Goal: Task Accomplishment & Management: Use online tool/utility

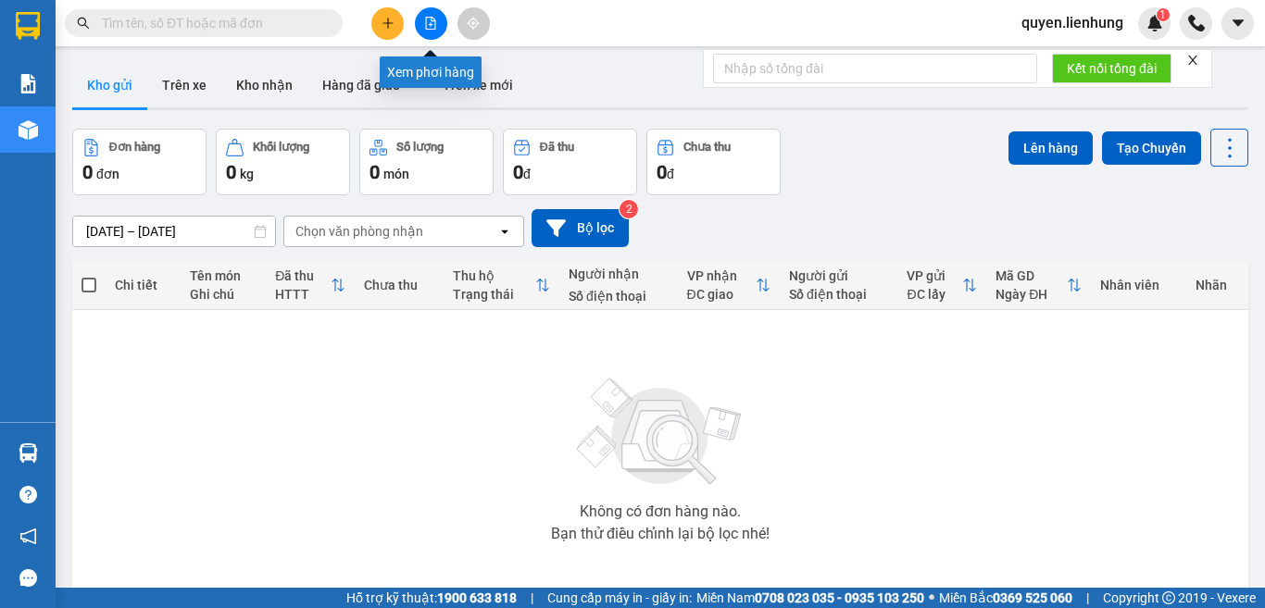
click at [431, 24] on icon "file-add" at bounding box center [431, 23] width 10 height 13
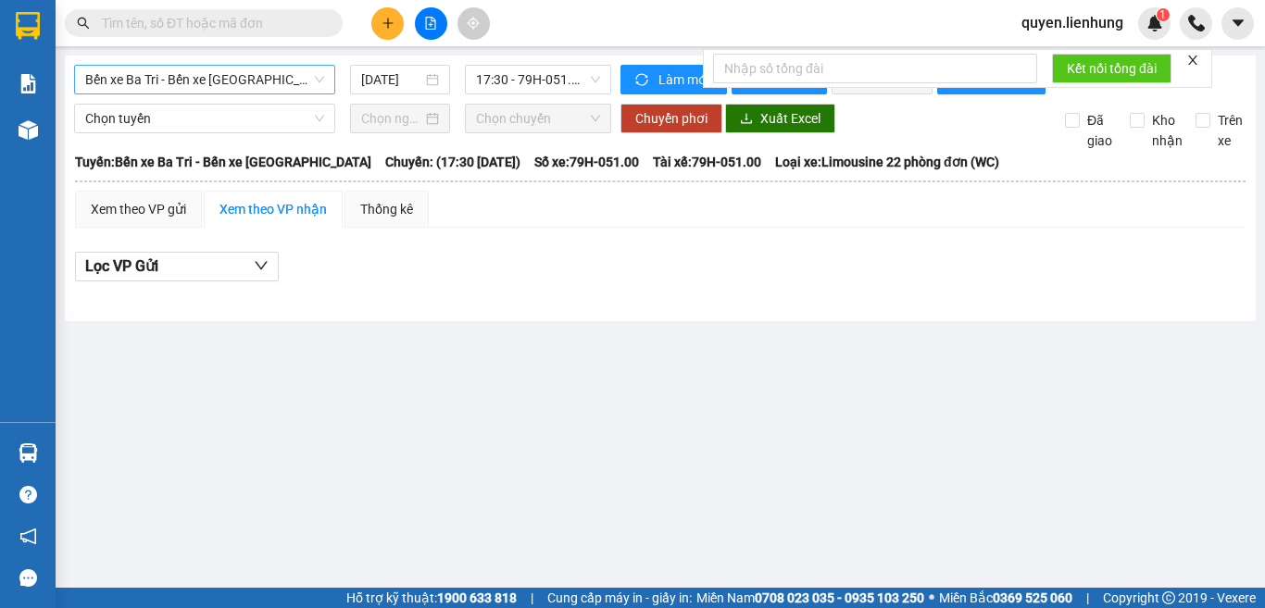
click at [210, 80] on span "Bến xe Ba Tri - Bến xe Vạn Ninh" at bounding box center [204, 80] width 239 height 28
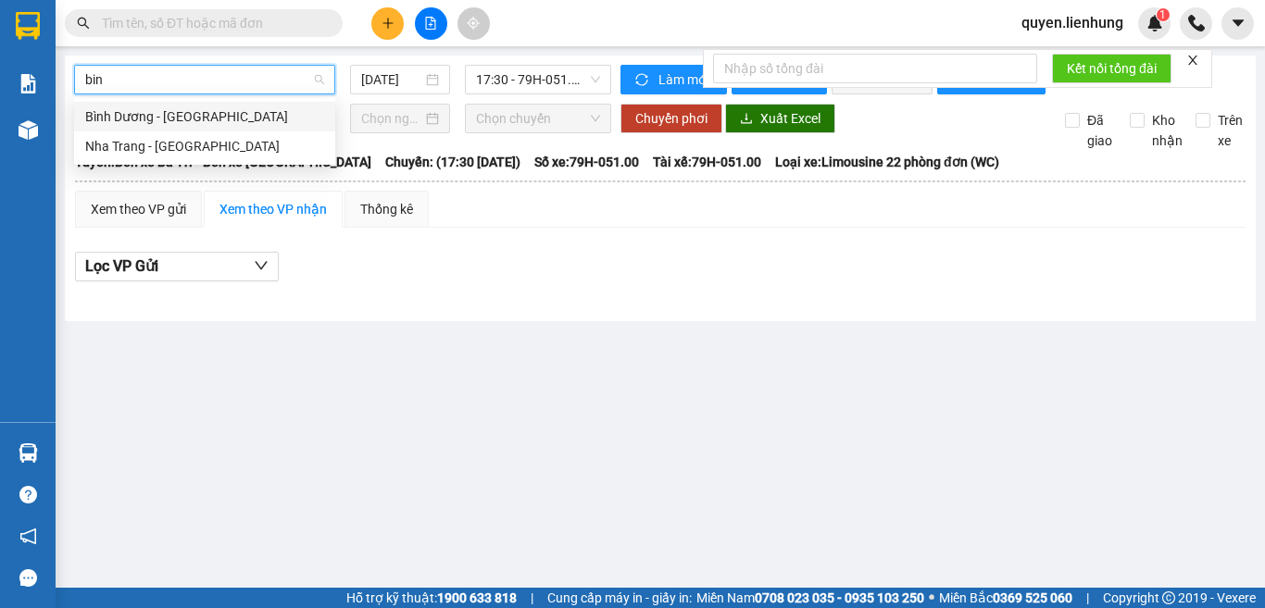
type input "binh"
click at [184, 139] on div "Nha Trang - Bình Dương" at bounding box center [204, 146] width 239 height 20
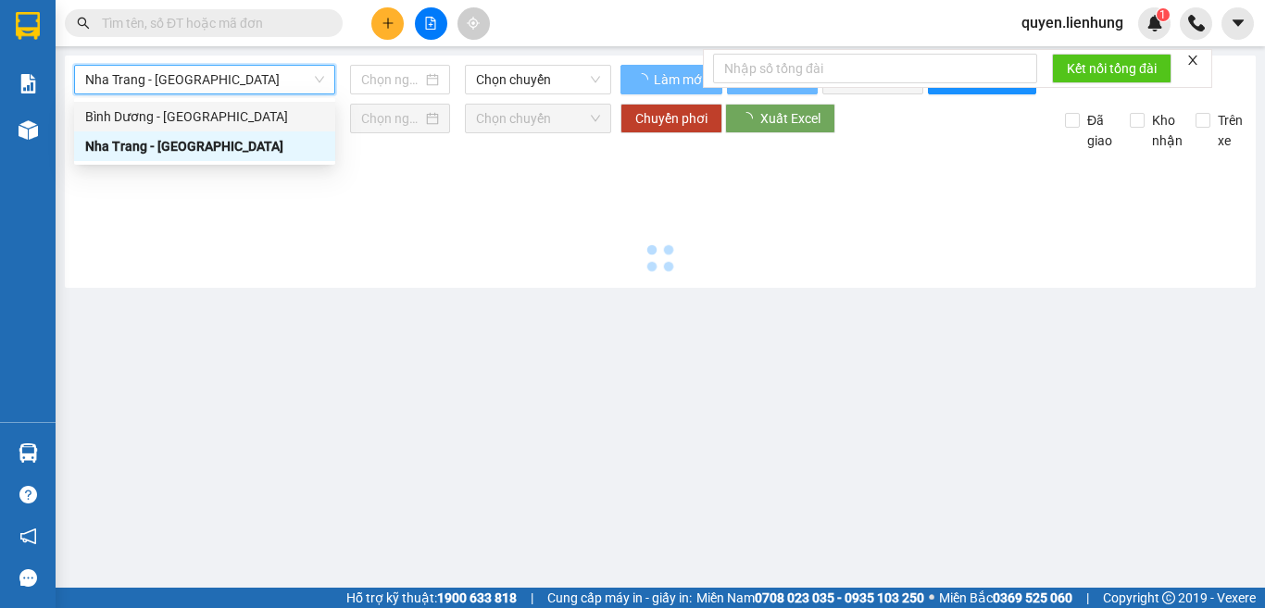
type input "12/09/2025"
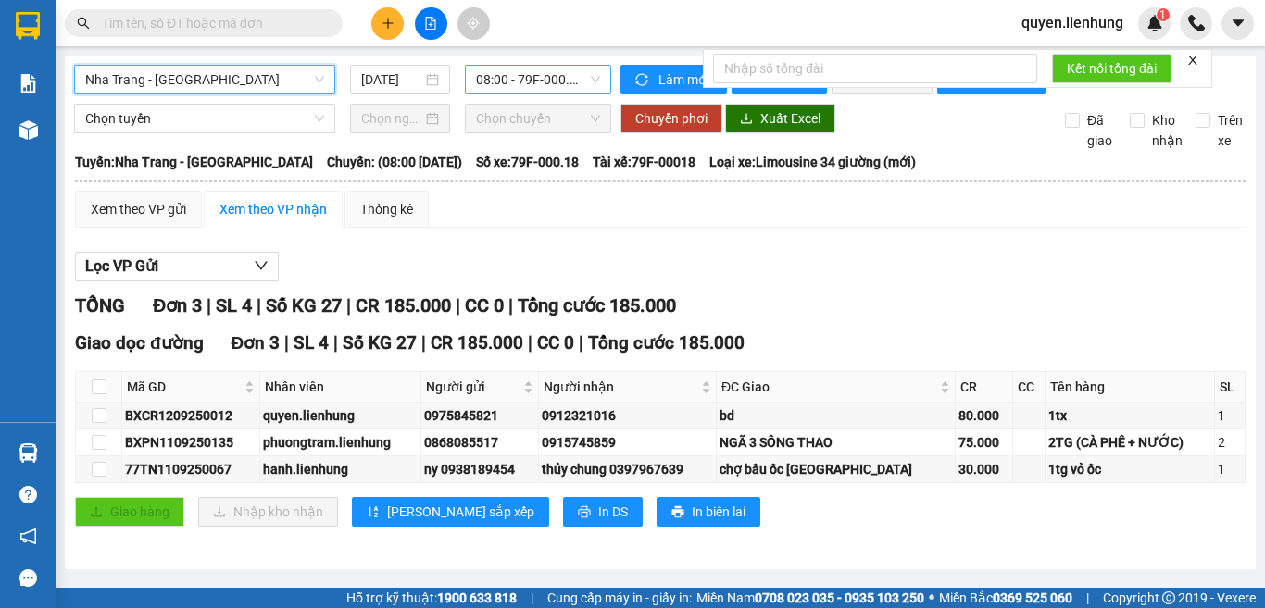
click at [541, 78] on span "08:00 - 79F-000.18" at bounding box center [538, 80] width 124 height 28
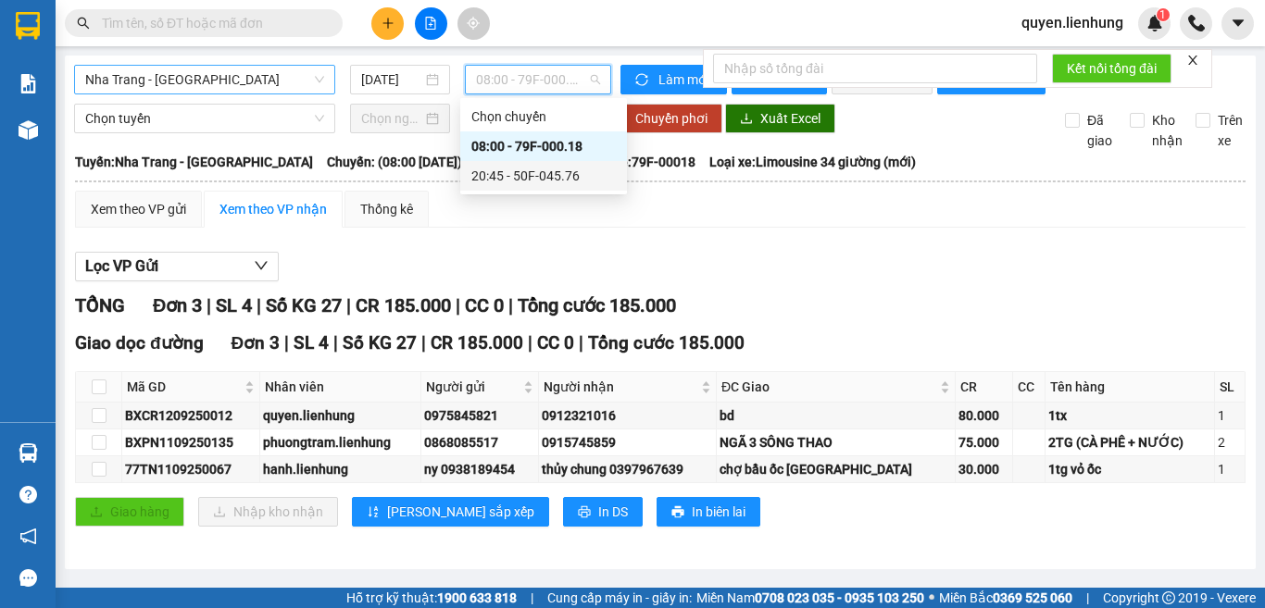
click at [513, 170] on div "20:45 - 50F-045.76" at bounding box center [543, 176] width 144 height 20
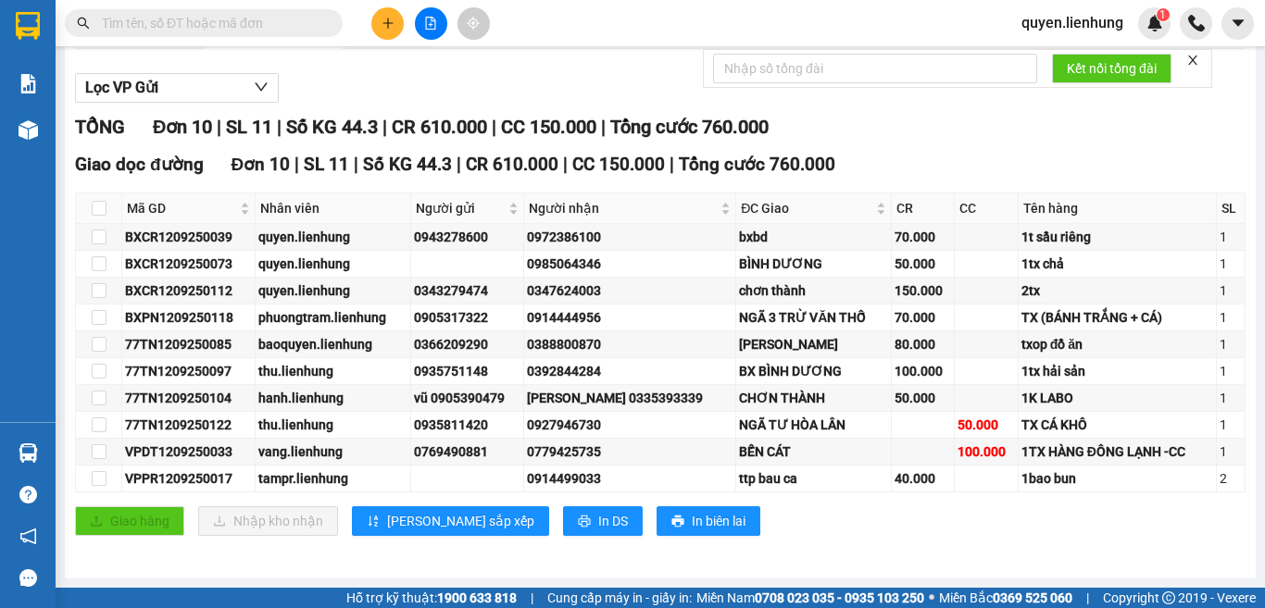
scroll to position [9, 0]
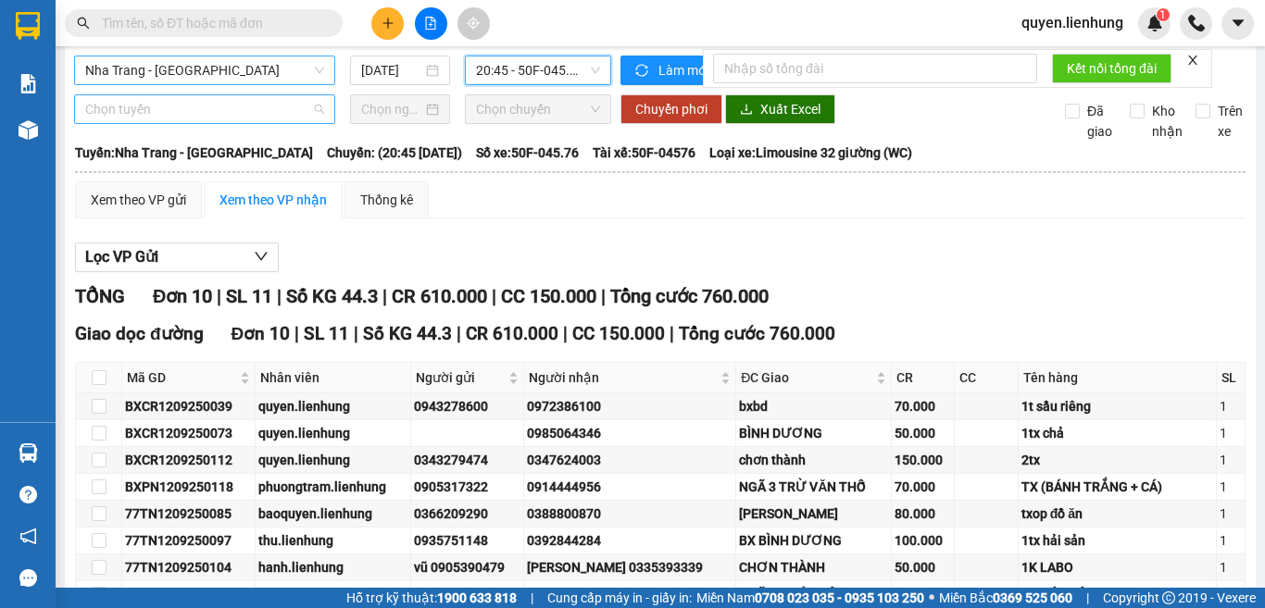
click at [163, 123] on span "Chọn tuyến" at bounding box center [204, 109] width 239 height 28
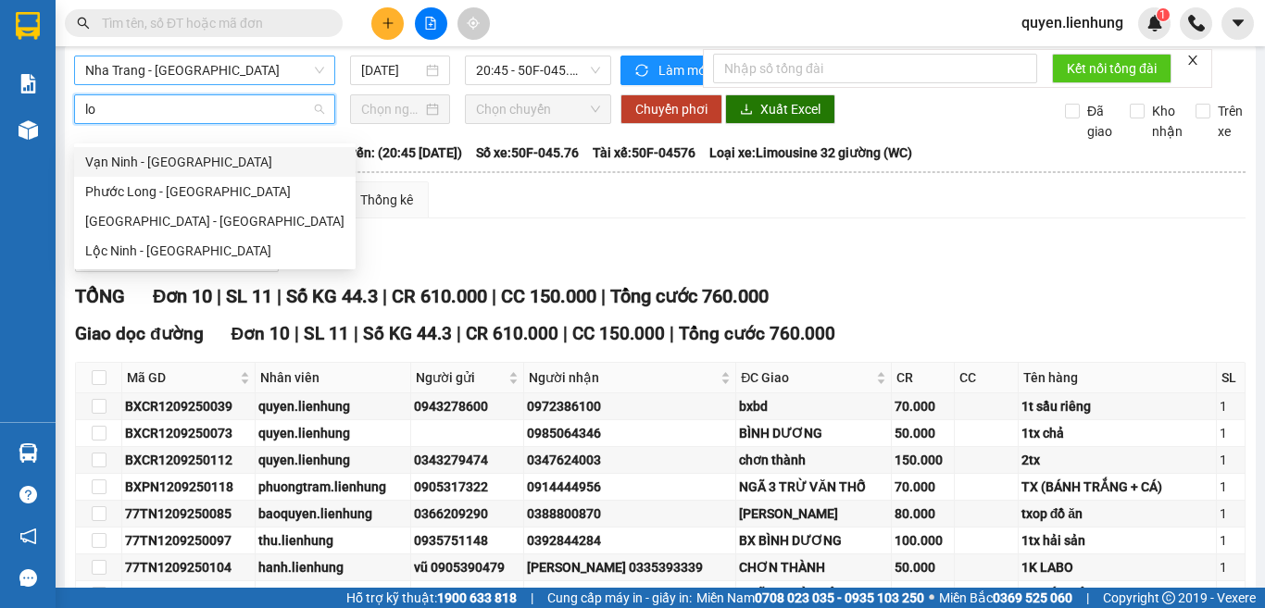
type input "loc"
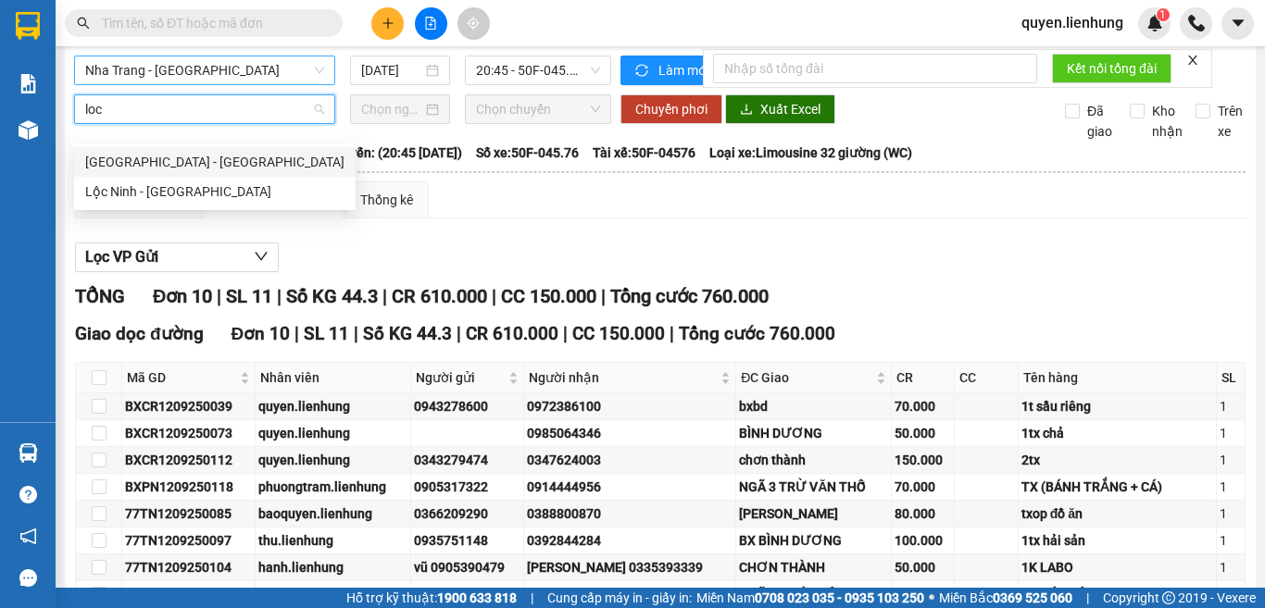
click at [163, 168] on div "Nha Trang - Lộc Ninh" at bounding box center [214, 162] width 259 height 20
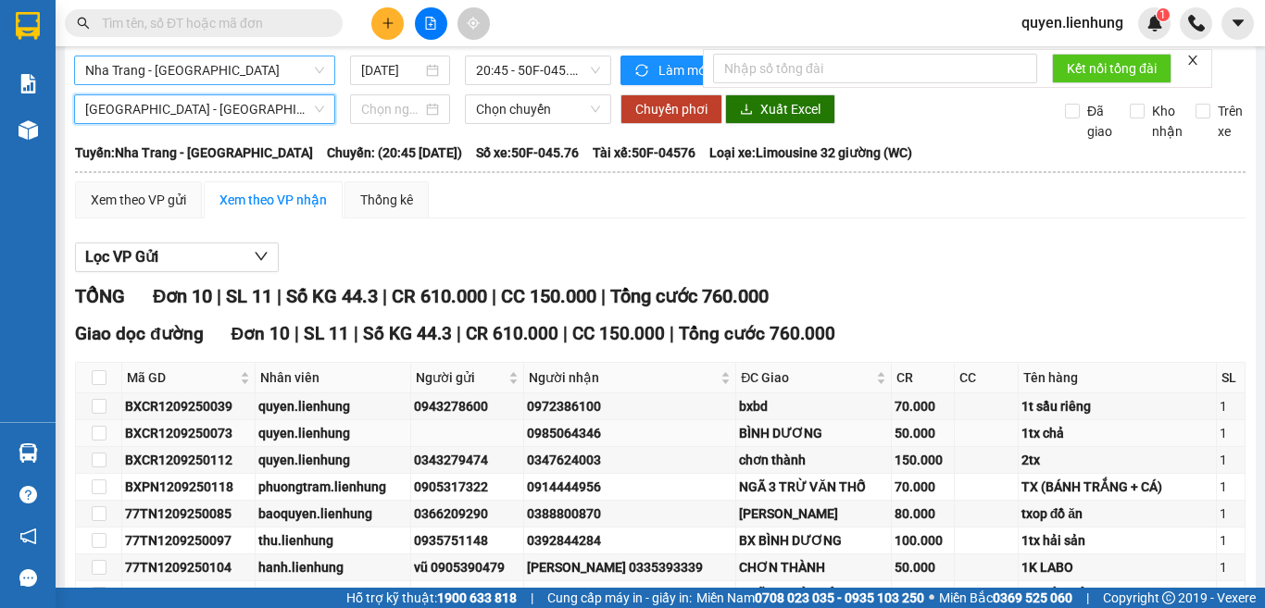
scroll to position [194, 0]
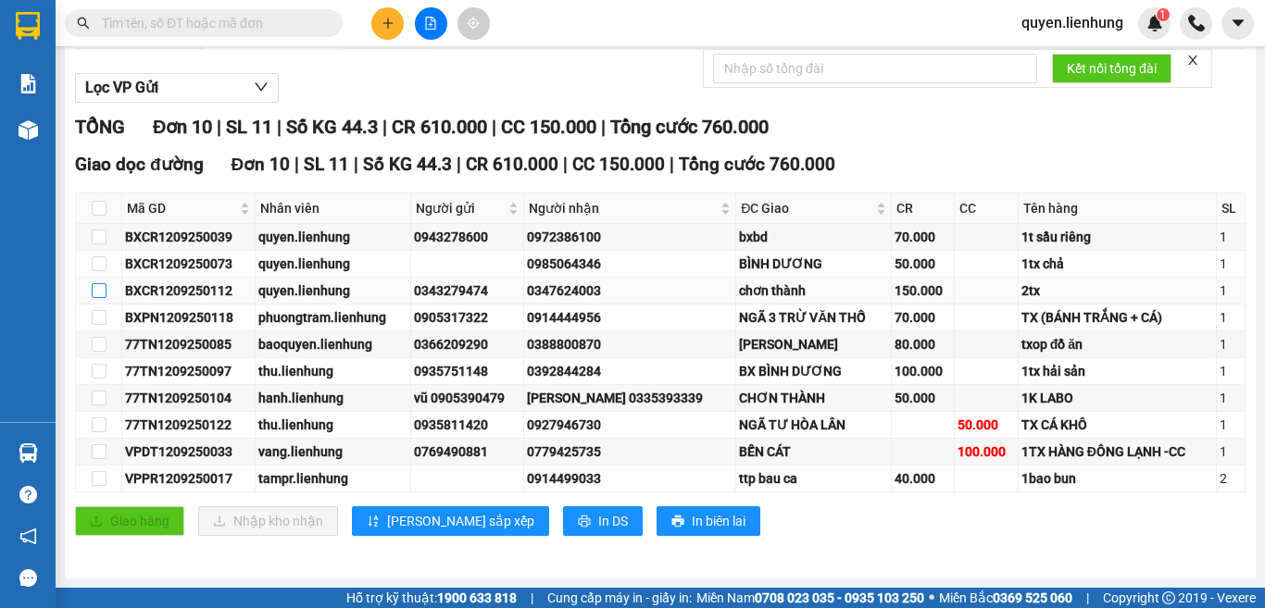
click at [99, 294] on input "checkbox" at bounding box center [99, 290] width 15 height 15
checkbox input "true"
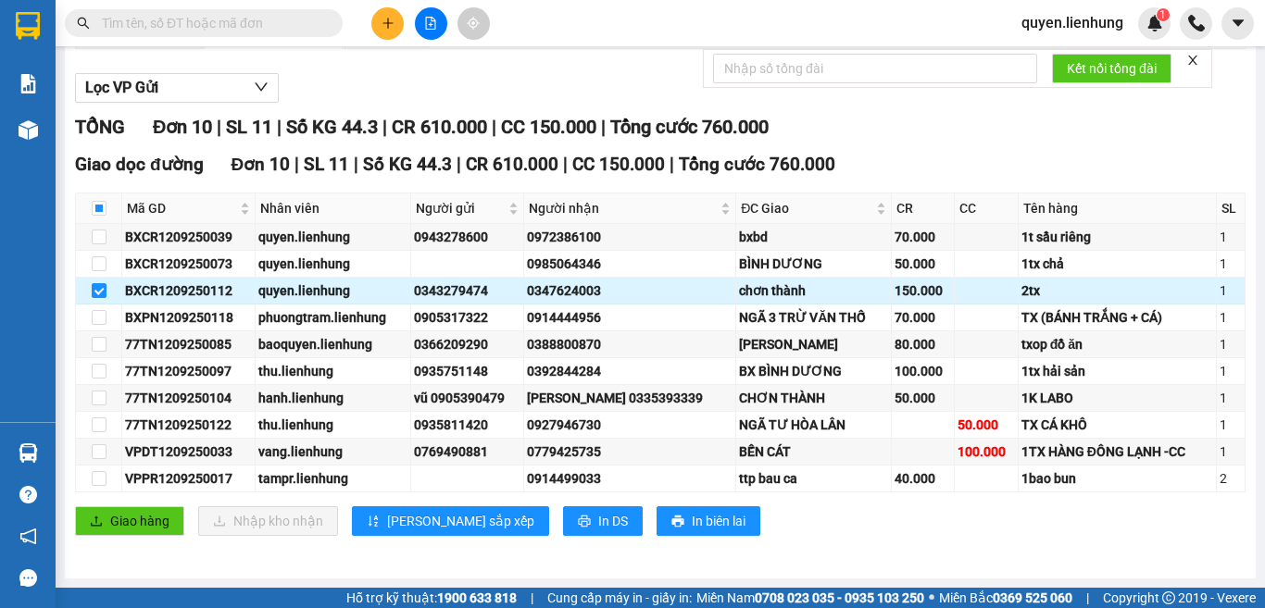
scroll to position [0, 0]
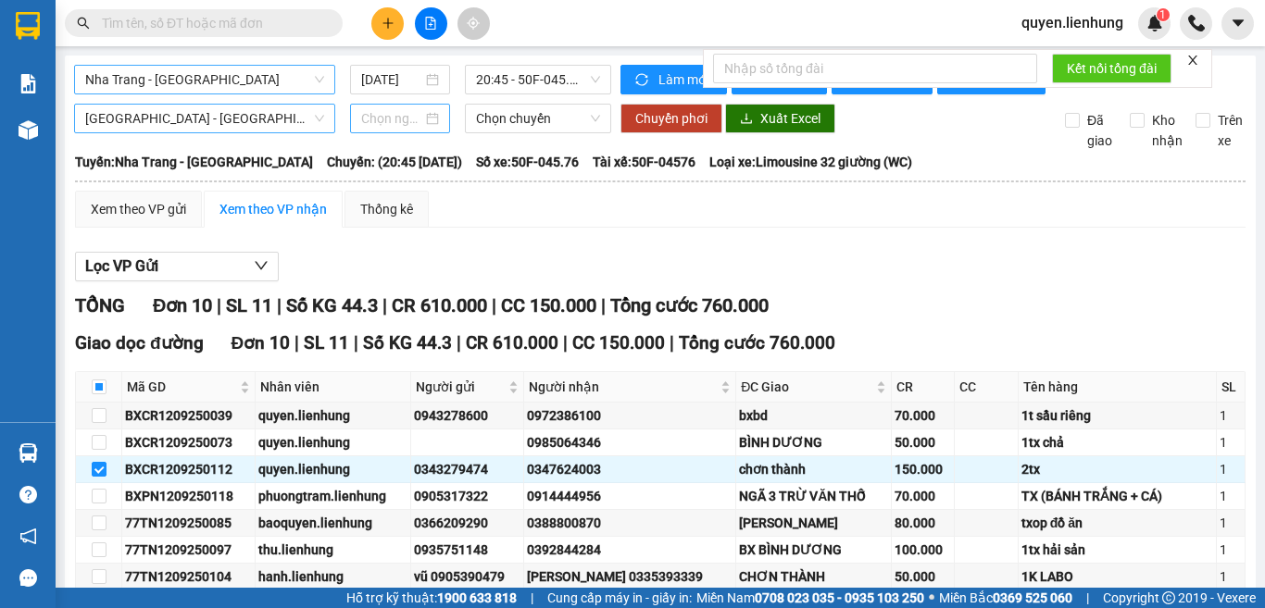
click at [373, 129] on input at bounding box center [391, 118] width 61 height 20
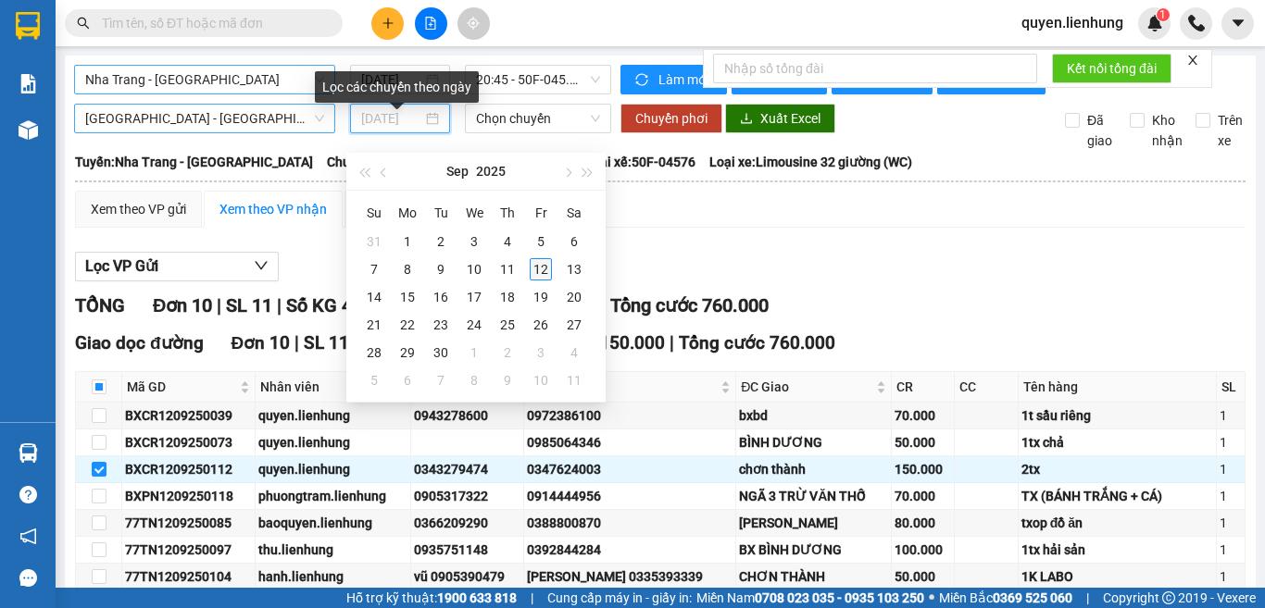
type input "12/09/2025"
click at [533, 269] on div "12" at bounding box center [541, 269] width 22 height 22
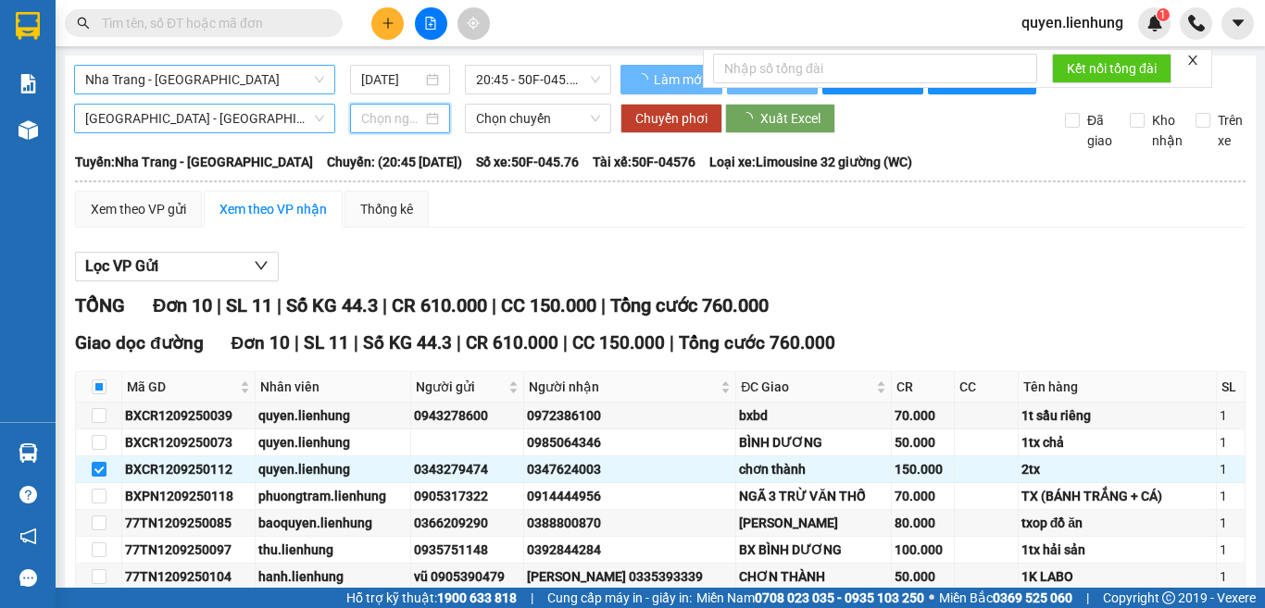
type input "12/09/2025"
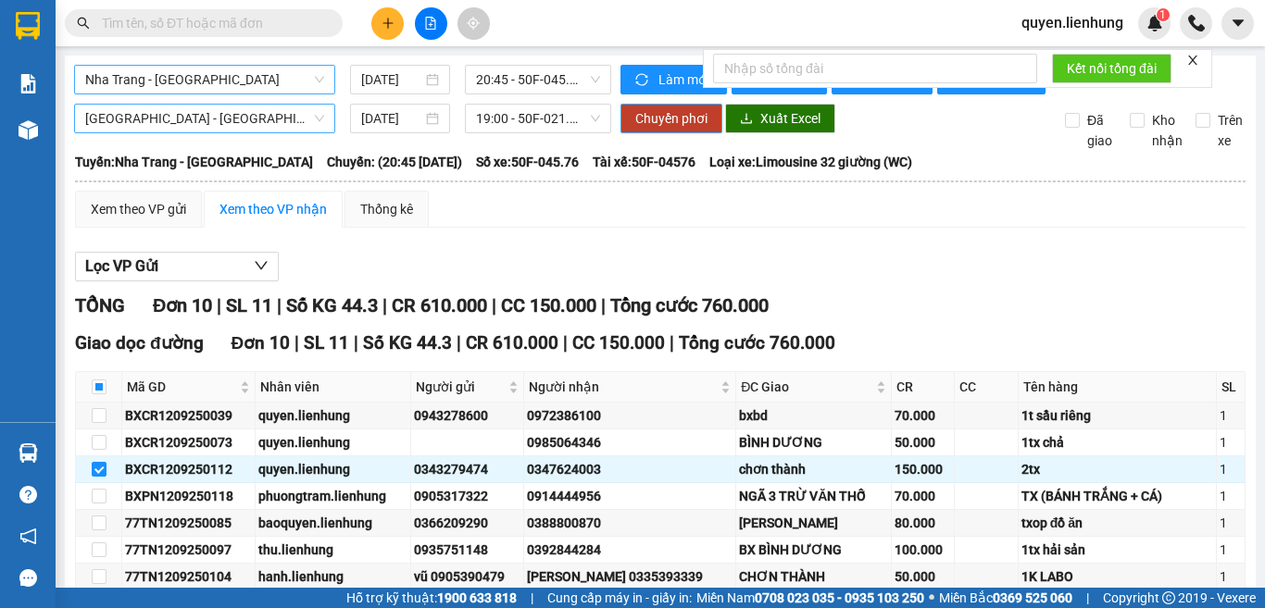
click at [666, 129] on span "Chuyển phơi" at bounding box center [671, 118] width 72 height 20
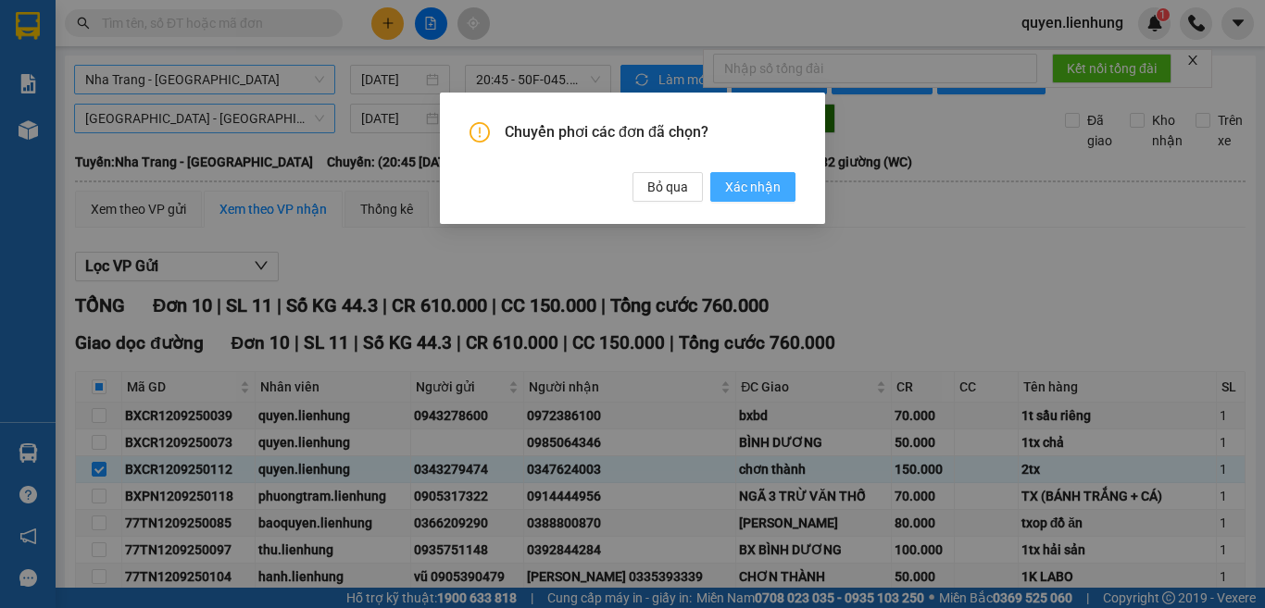
click at [747, 187] on span "Xác nhận" at bounding box center [753, 187] width 56 height 20
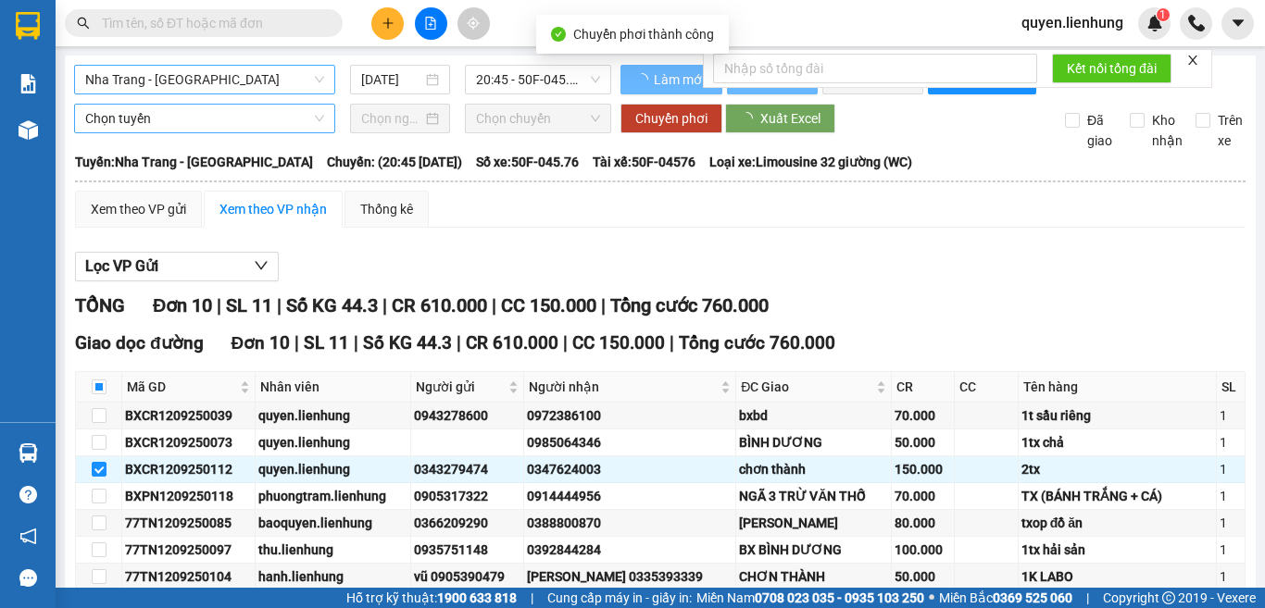
checkbox input "false"
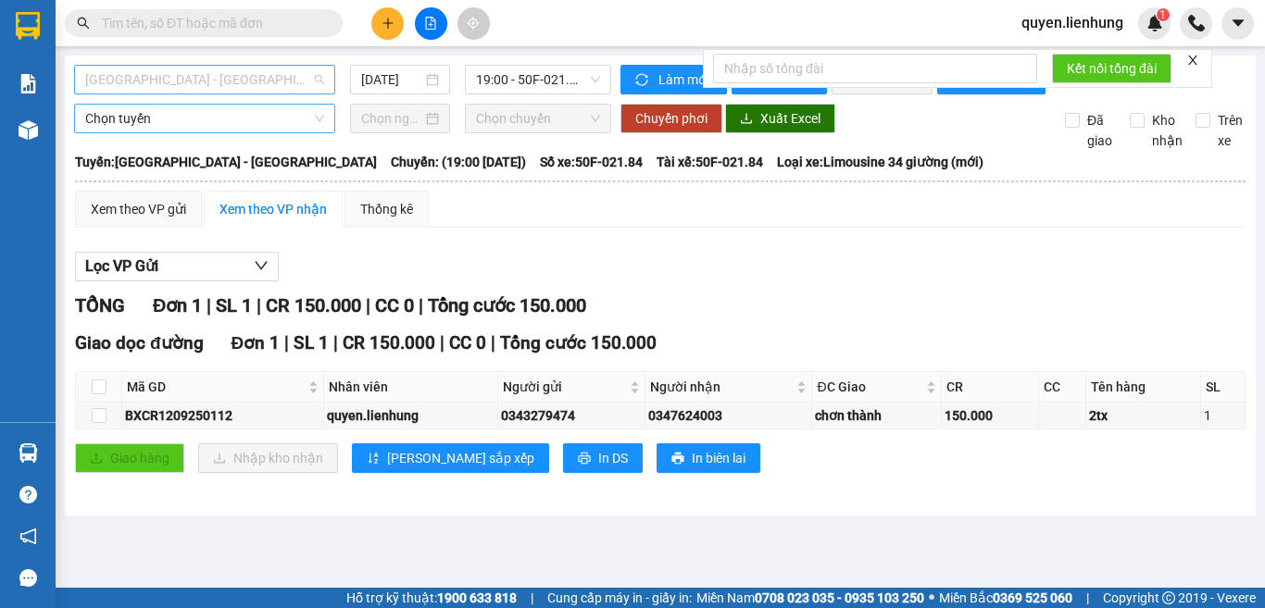
click at [249, 77] on span "Nha Trang - Lộc Ninh" at bounding box center [204, 80] width 239 height 28
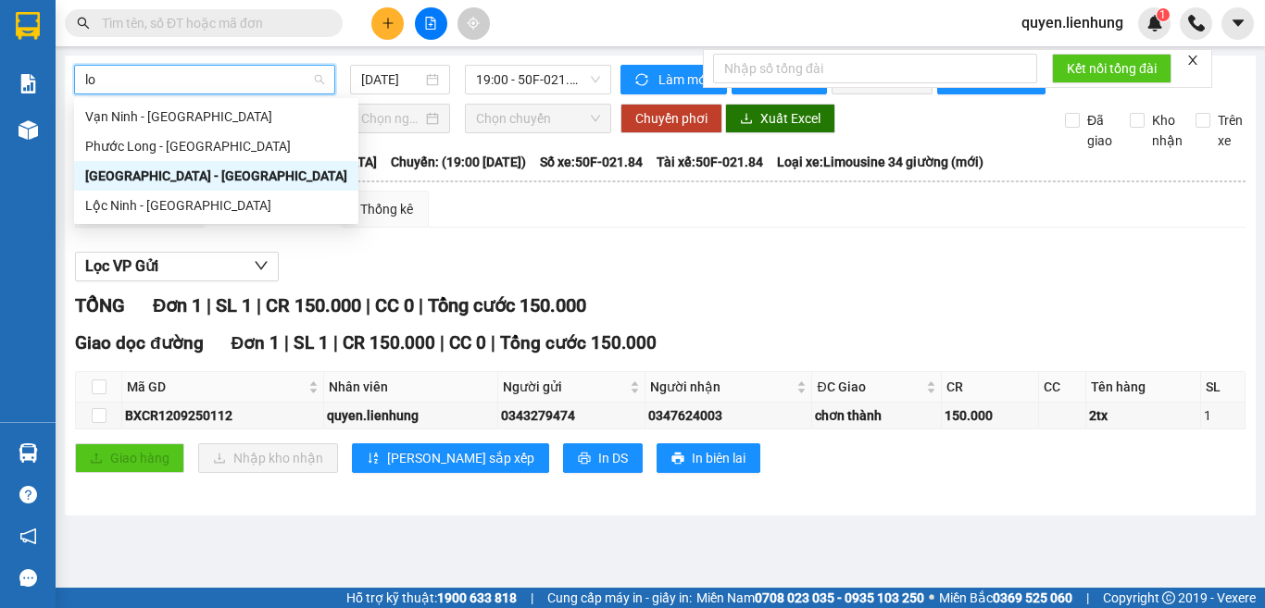
type input "loc"
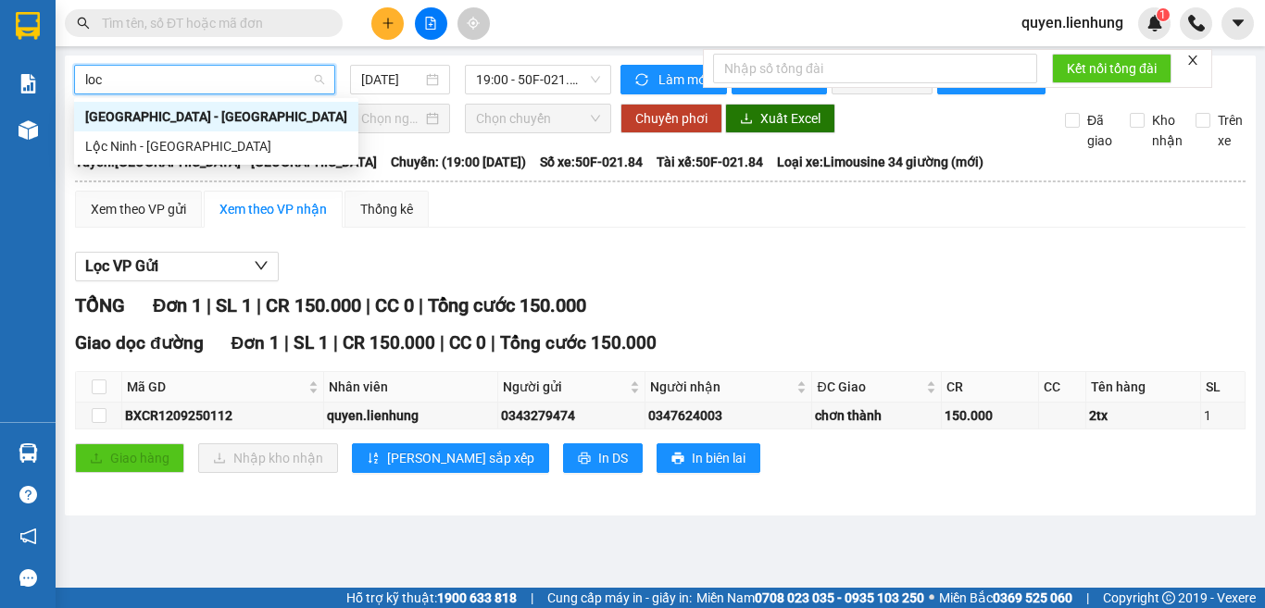
click at [239, 117] on div "Nha Trang - Lộc Ninh" at bounding box center [216, 117] width 262 height 20
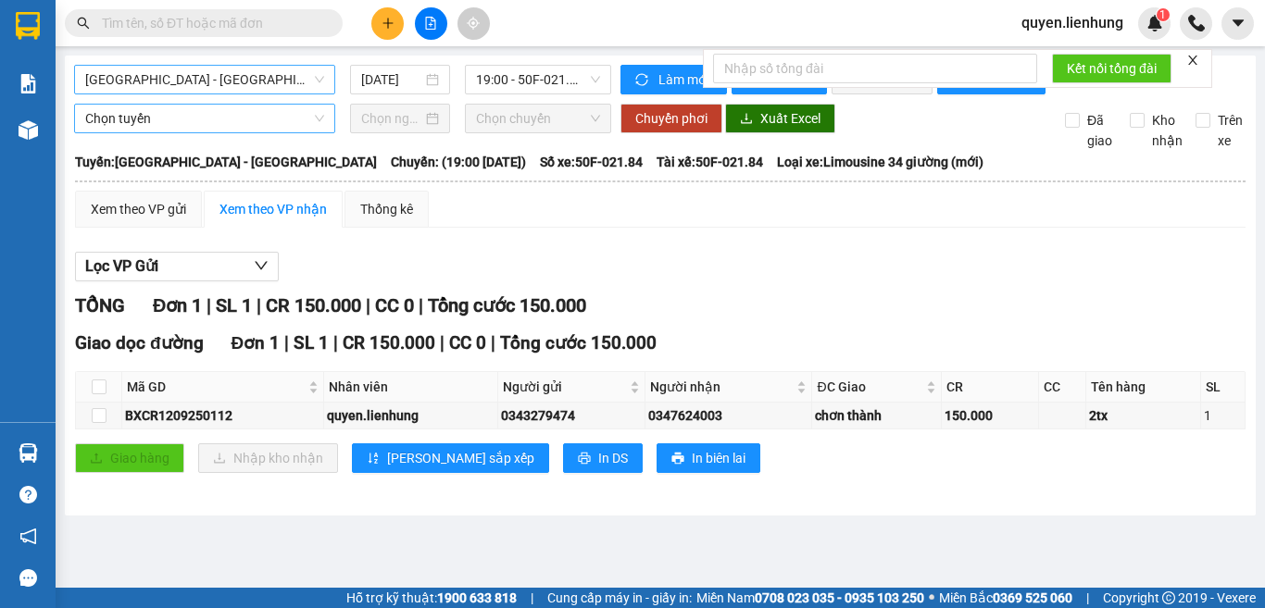
click at [1092, 276] on div "Lọc VP Gửi" at bounding box center [660, 267] width 1171 height 31
click at [305, 79] on span "Nha Trang - Lộc Ninh" at bounding box center [204, 80] width 239 height 28
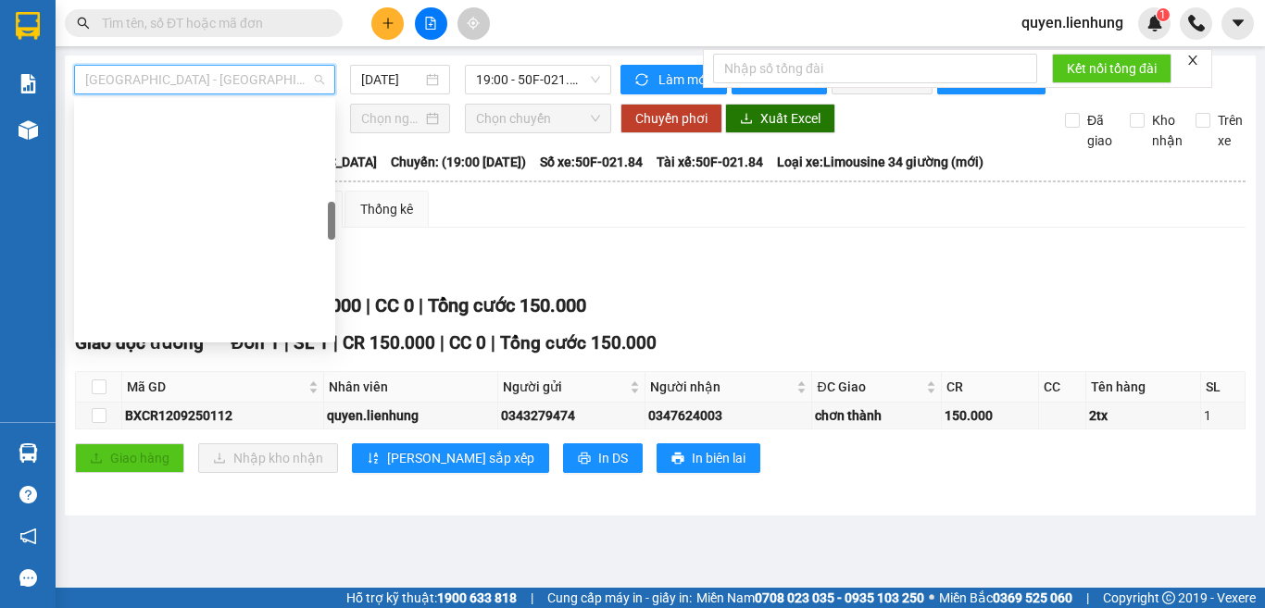
scroll to position [682, 0]
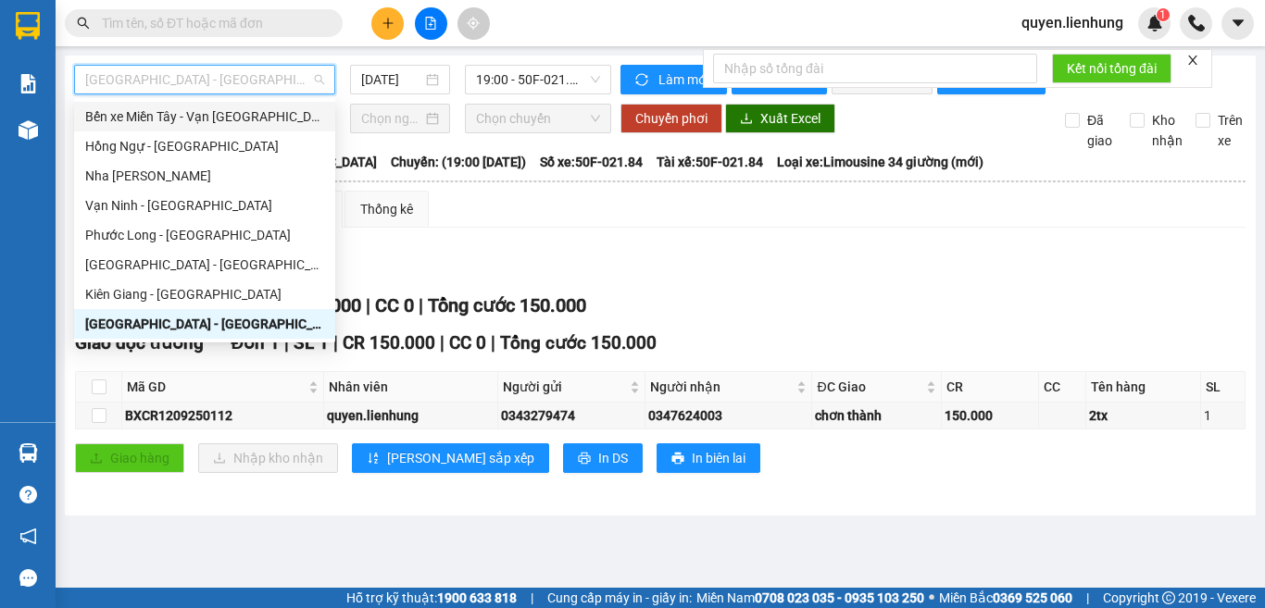
click at [765, 270] on div "Lọc VP Gửi" at bounding box center [660, 267] width 1171 height 31
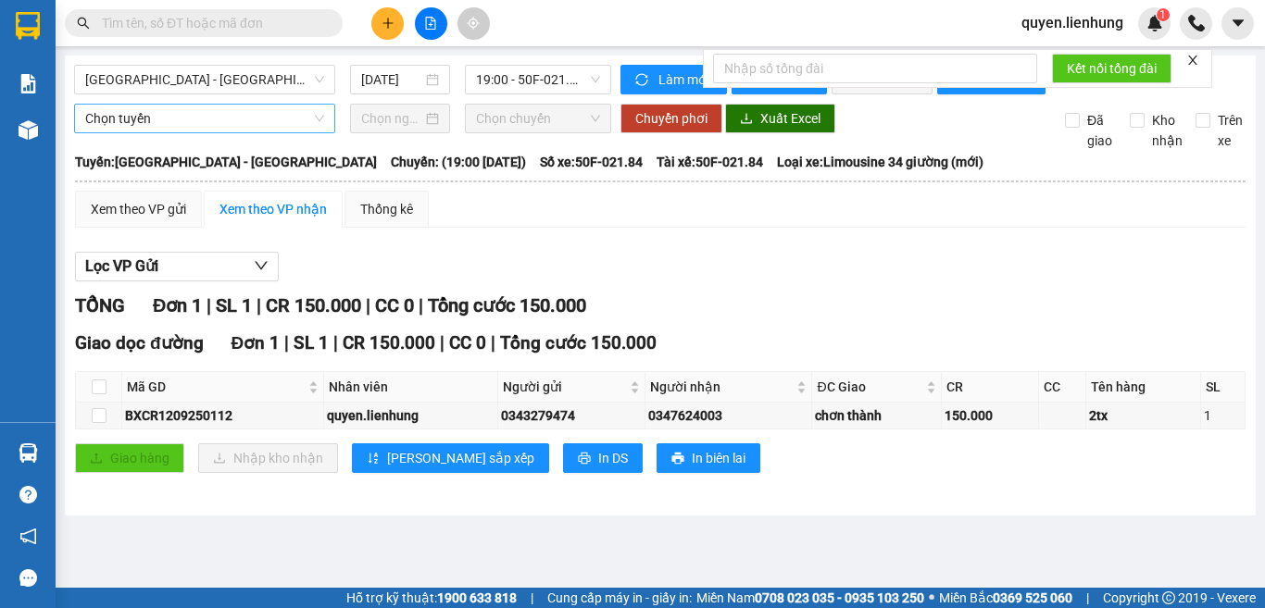
click at [132, 132] on span "Chọn tuyến" at bounding box center [204, 119] width 239 height 28
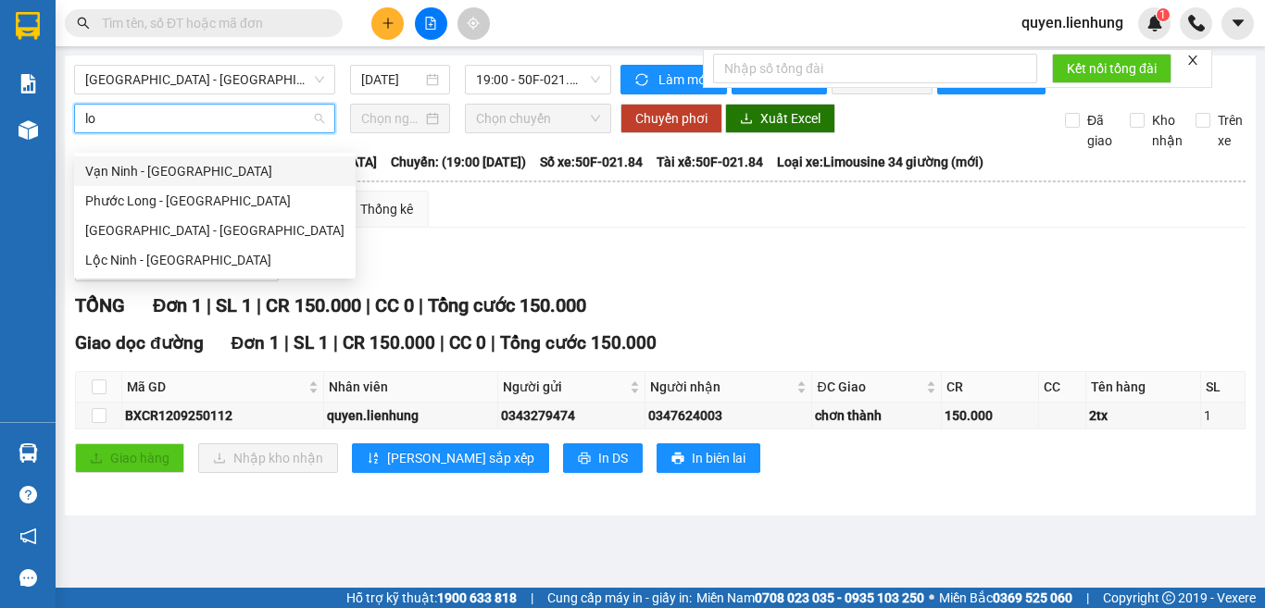
type input "loc"
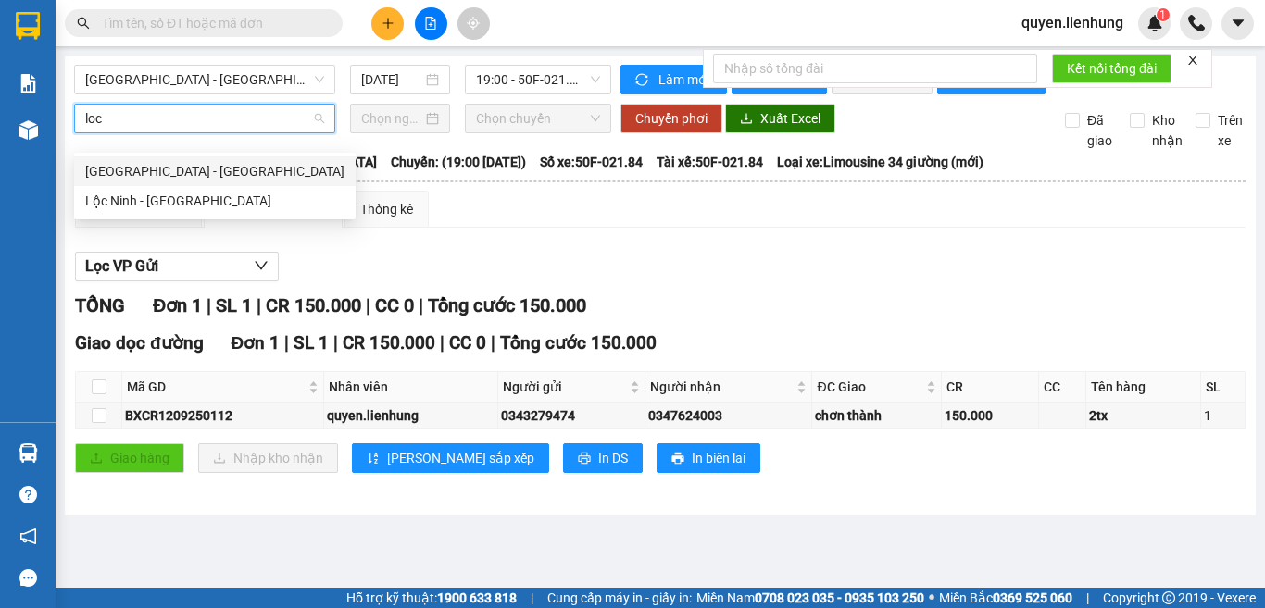
click at [127, 164] on div "Nha Trang - Lộc Ninh" at bounding box center [214, 171] width 259 height 20
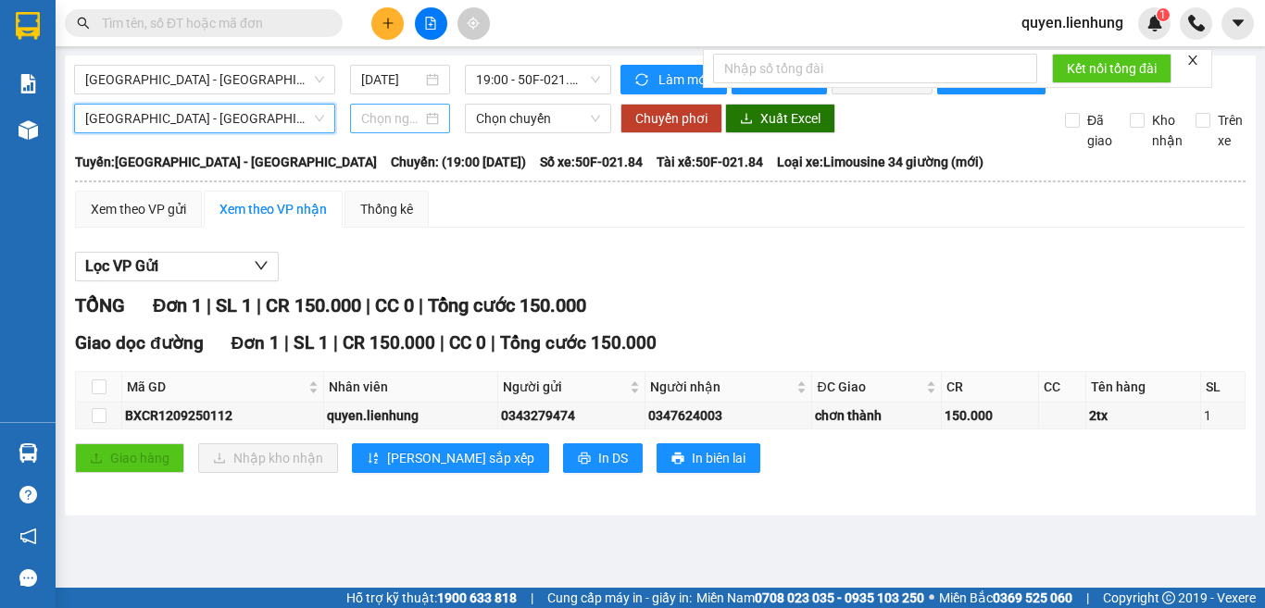
click at [368, 129] on input at bounding box center [391, 118] width 61 height 20
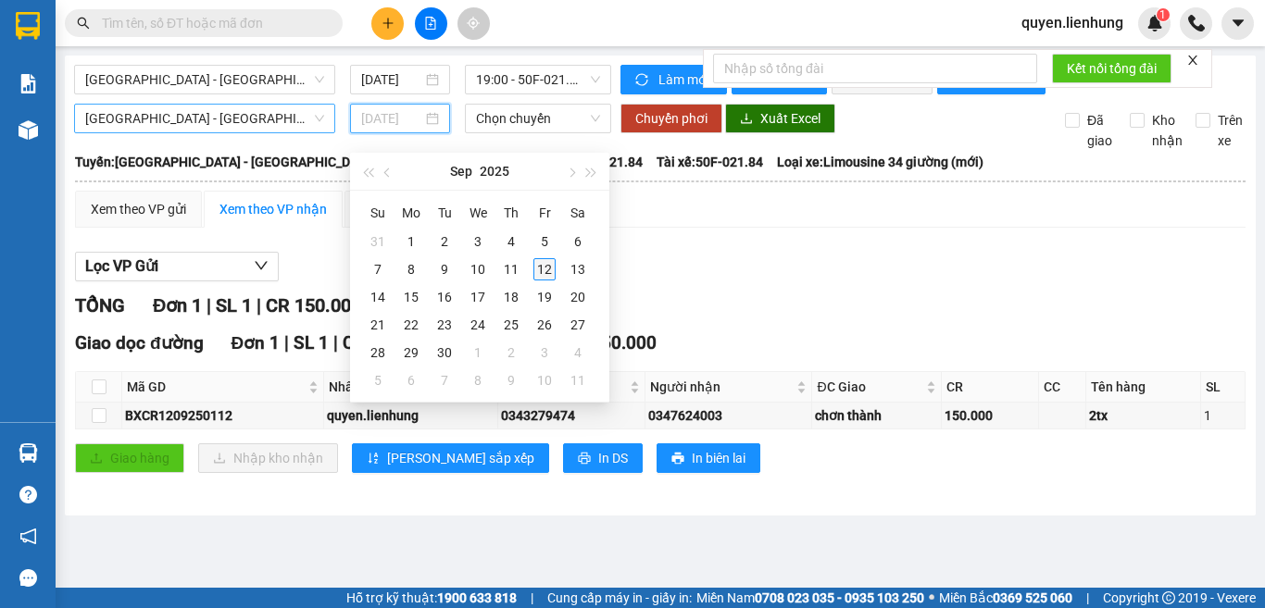
type input "12/09/2025"
click at [540, 266] on div "12" at bounding box center [544, 269] width 22 height 22
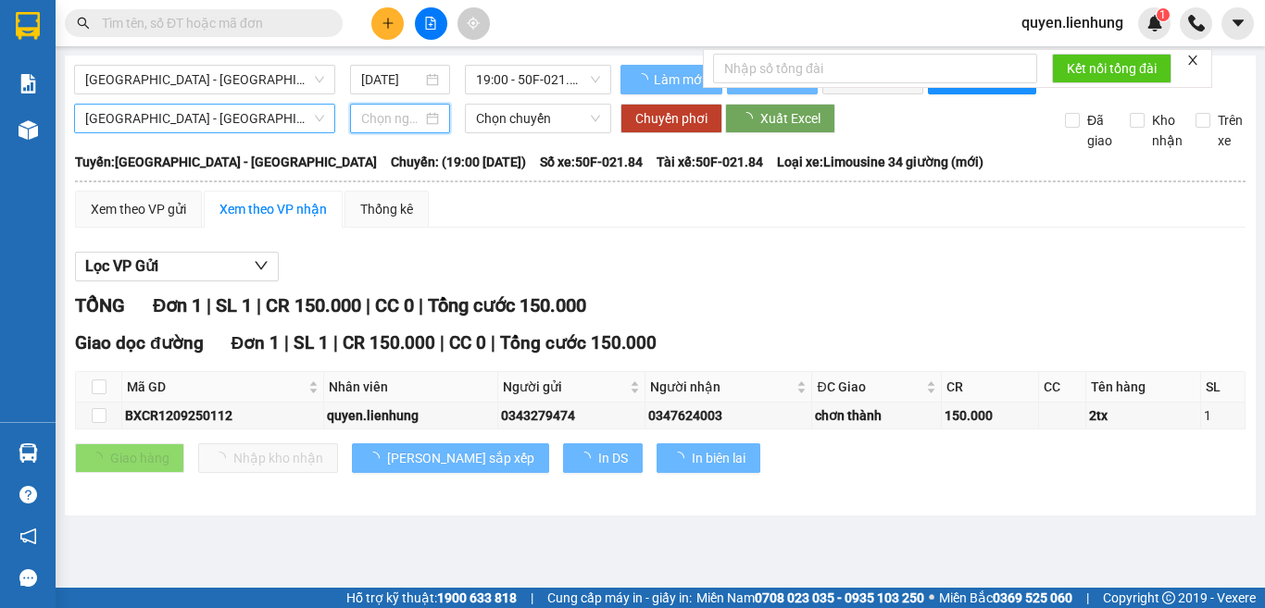
type input "12/09/2025"
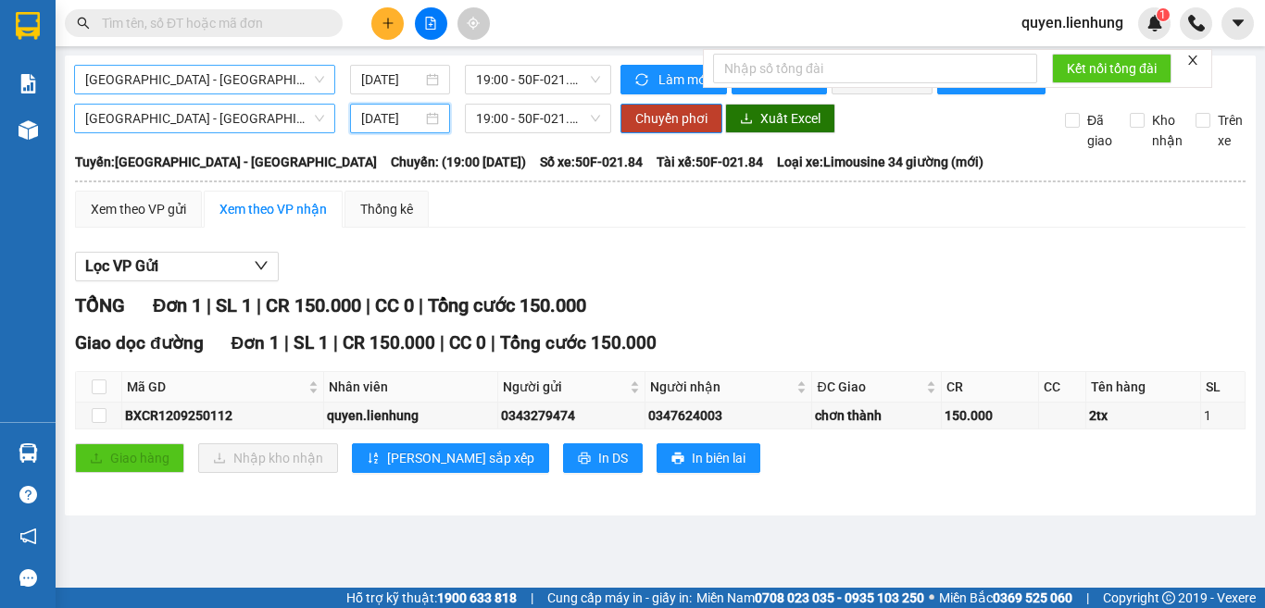
click at [240, 76] on span "Nha Trang - Lộc Ninh" at bounding box center [204, 80] width 239 height 28
click at [172, 74] on span "Nha Trang - Lộc Ninh" at bounding box center [204, 80] width 239 height 28
click at [198, 132] on span "Nha Trang - Lộc Ninh" at bounding box center [204, 119] width 239 height 28
click at [1030, 312] on div "TỔNG Đơn 1 | SL 1 | CR 150.000 | CC 0 | Tổng cước 150.000" at bounding box center [660, 306] width 1171 height 29
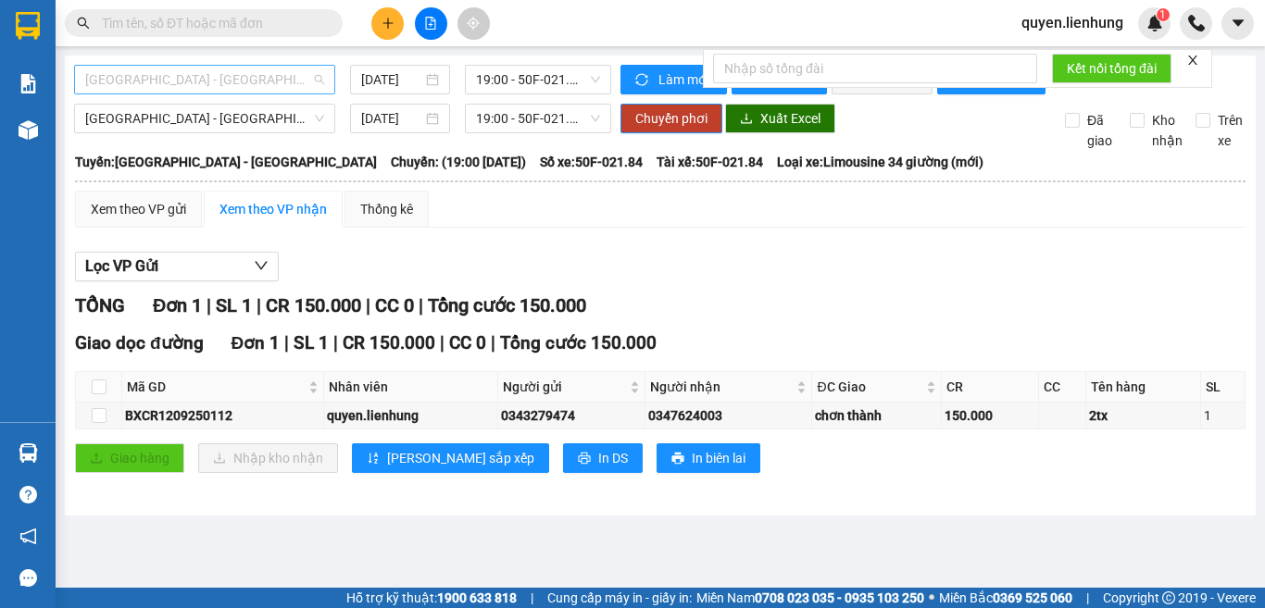
click at [243, 76] on span "Nha Trang - Lộc Ninh" at bounding box center [204, 80] width 239 height 28
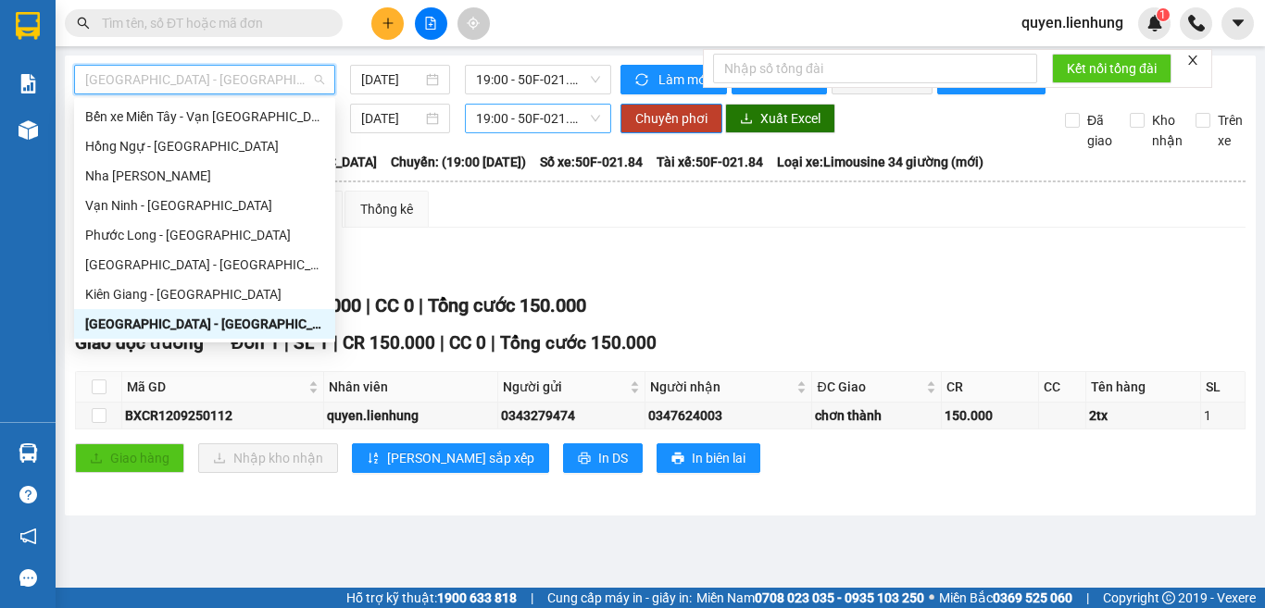
click at [584, 131] on span "19:00 - 50F-021.84 - (Đã hủy)" at bounding box center [538, 119] width 124 height 28
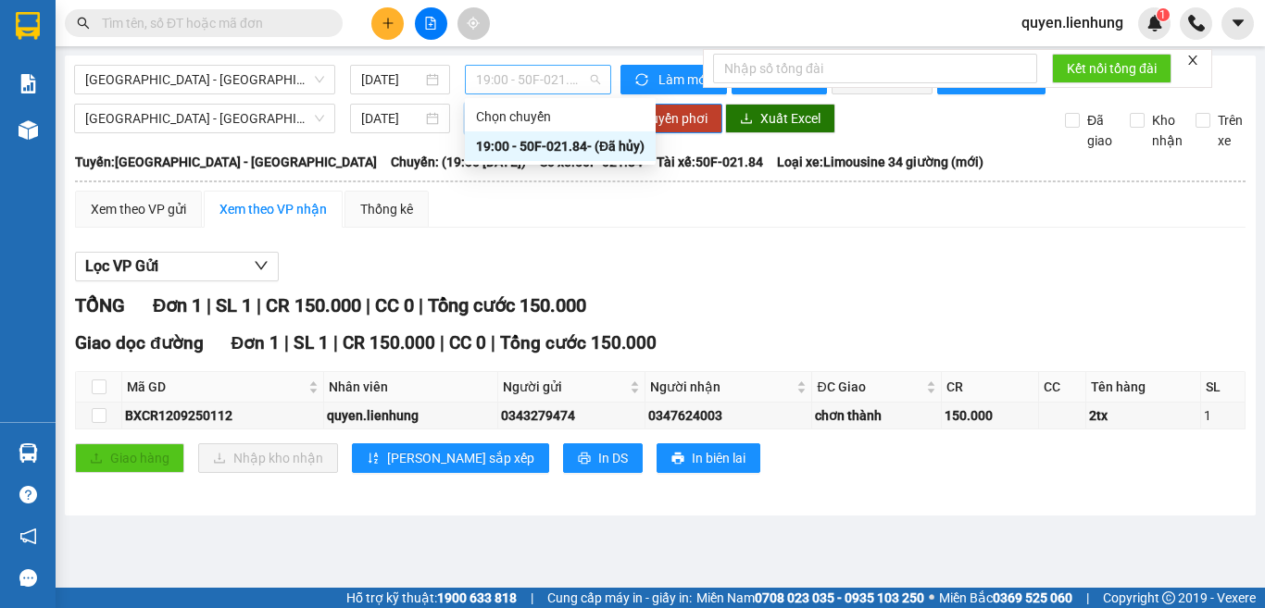
click at [525, 76] on span "19:00 - 50F-021.84 - (Đã hủy)" at bounding box center [538, 80] width 124 height 28
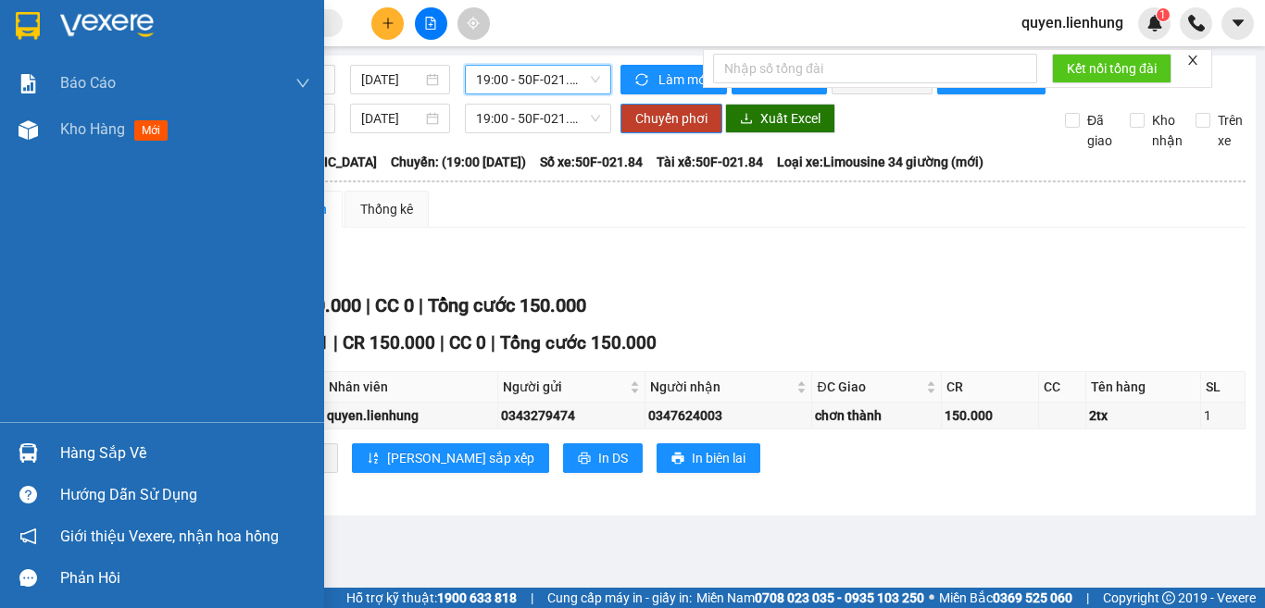
click at [24, 29] on img at bounding box center [28, 26] width 24 height 28
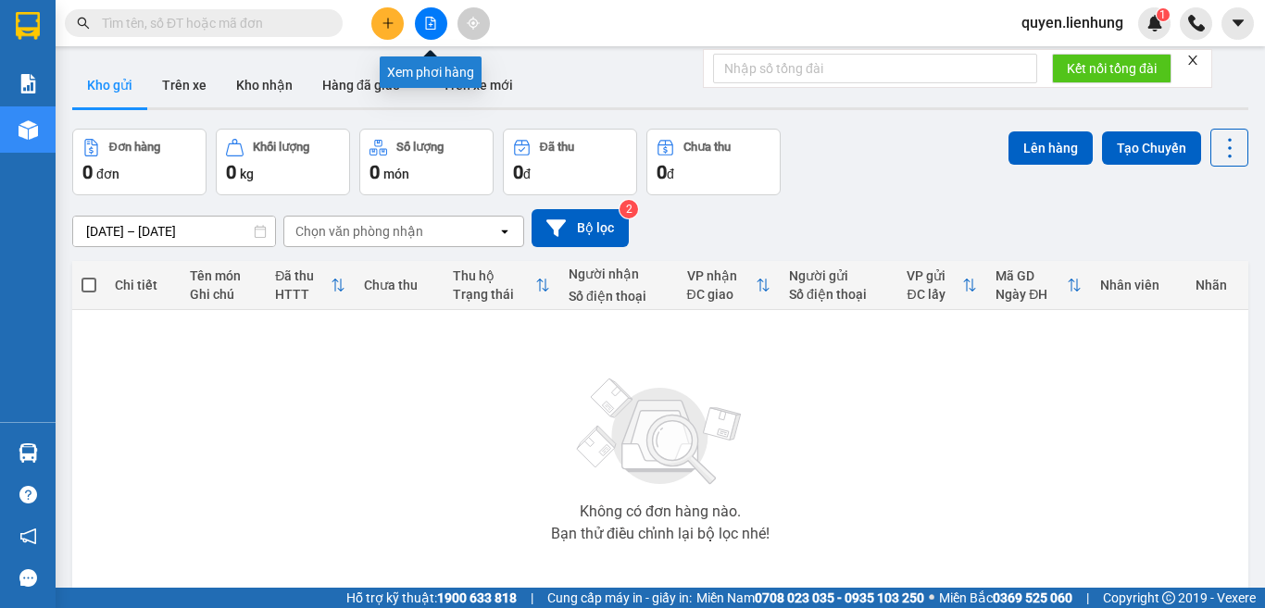
click at [428, 21] on icon "file-add" at bounding box center [430, 23] width 13 height 13
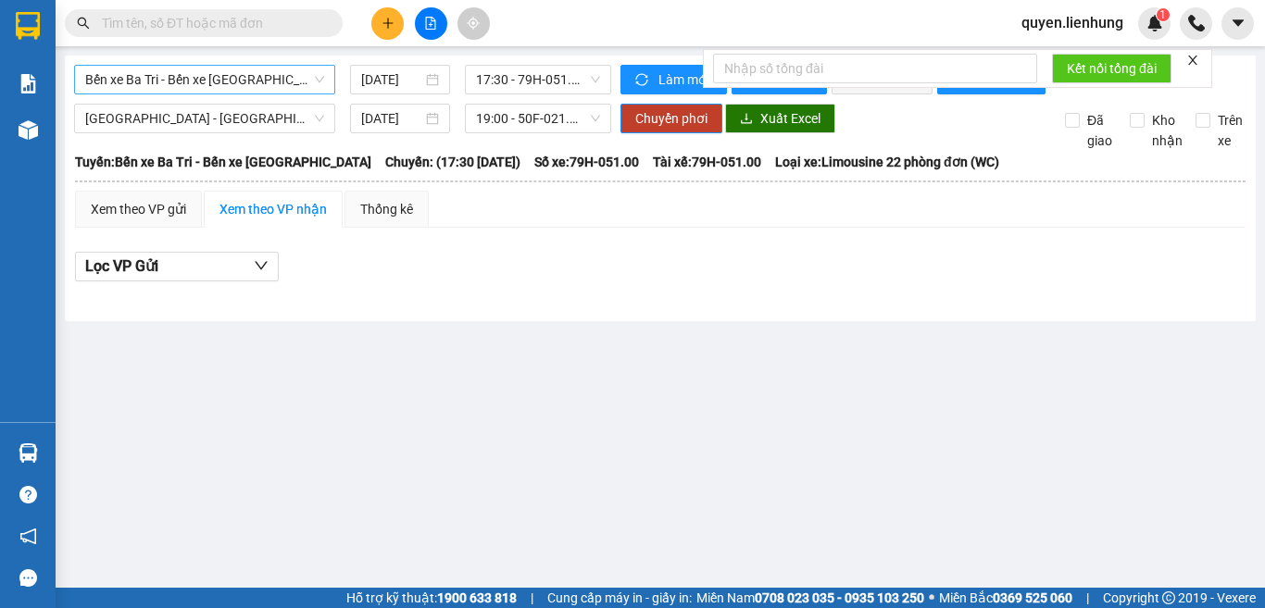
click at [243, 79] on span "Bến xe Ba Tri - Bến xe Vạn Ninh" at bounding box center [204, 80] width 239 height 28
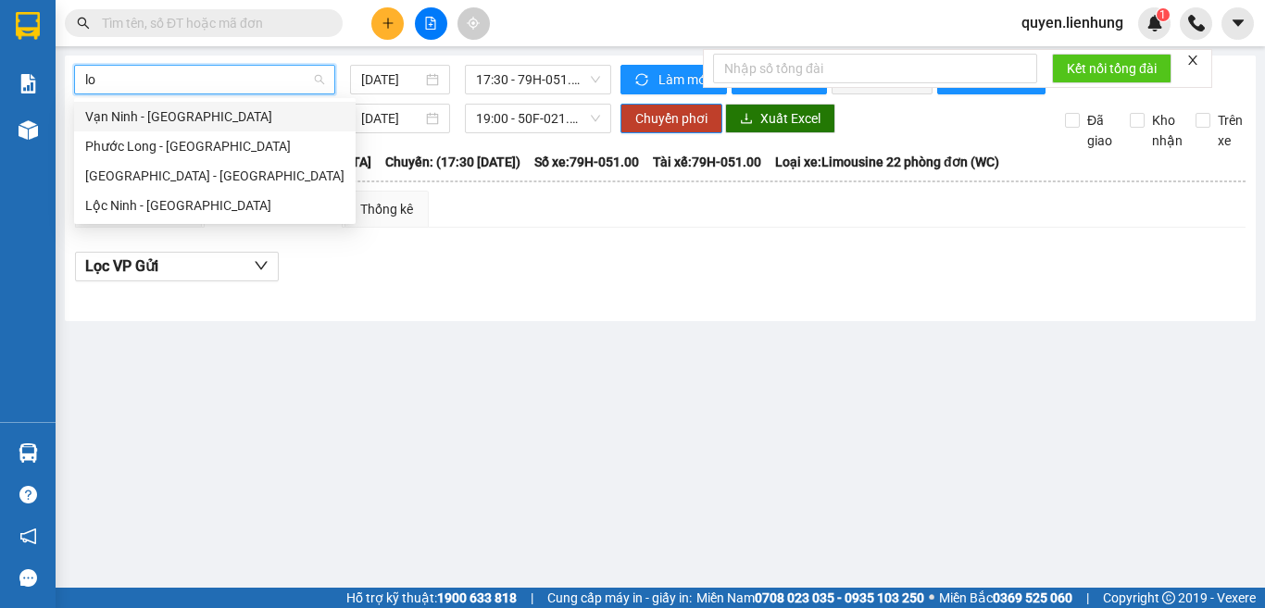
type input "loc"
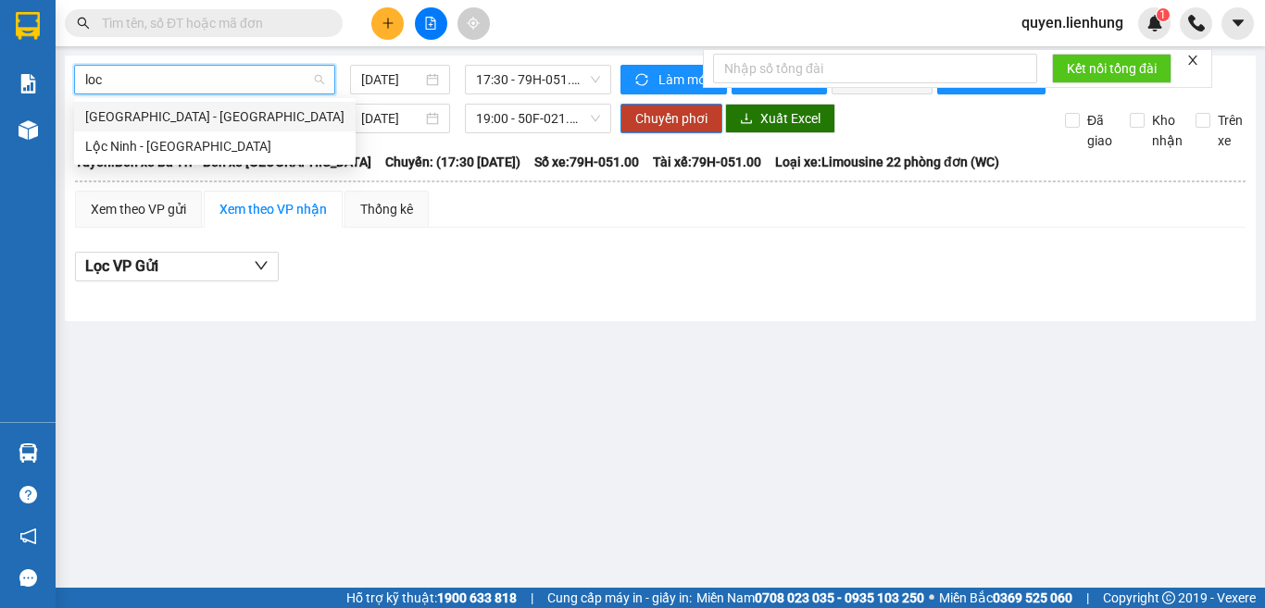
click at [236, 113] on div "Nha Trang - Lộc Ninh" at bounding box center [214, 117] width 259 height 20
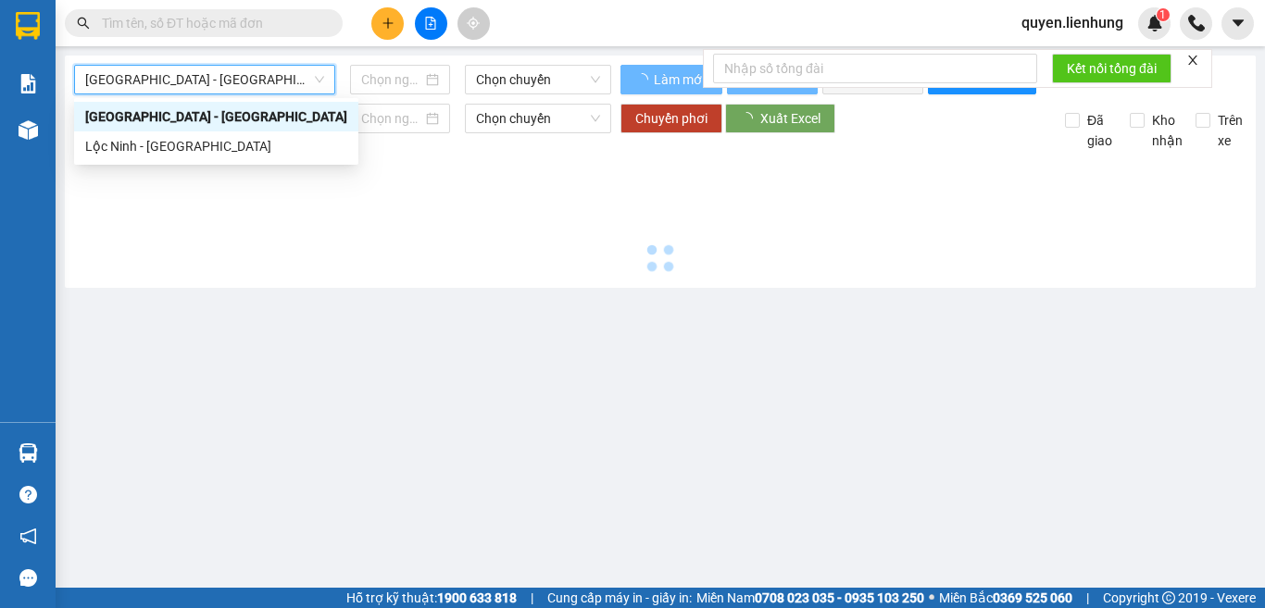
type input "12/09/2025"
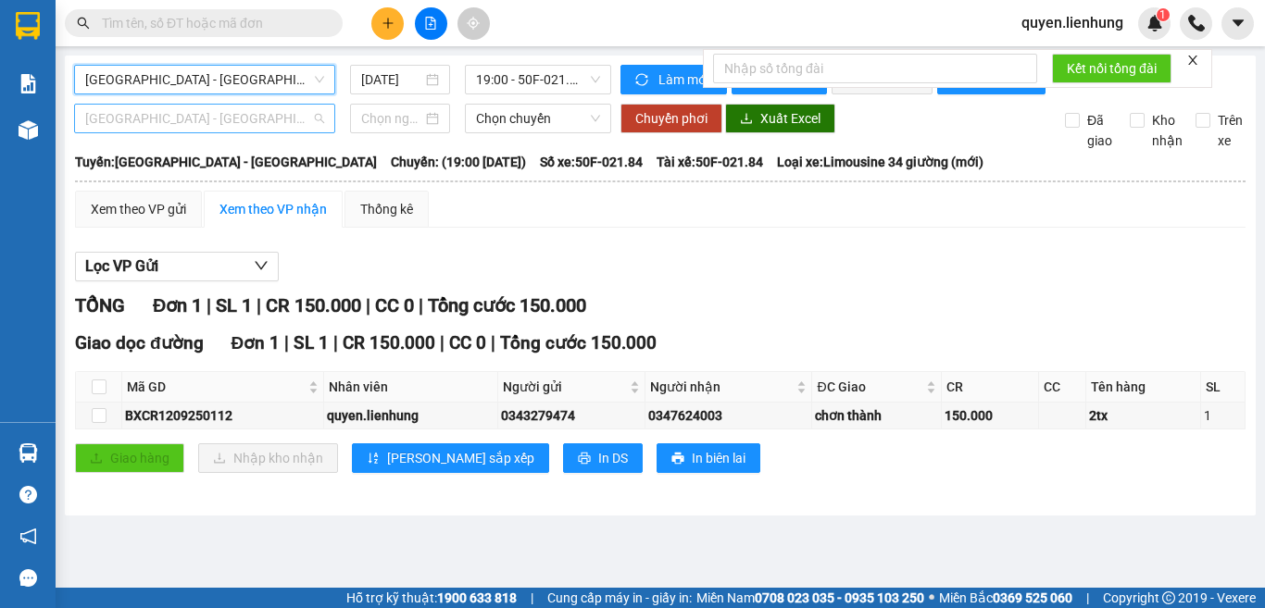
click at [166, 131] on span "Nha Trang - Lộc Ninh" at bounding box center [204, 119] width 239 height 28
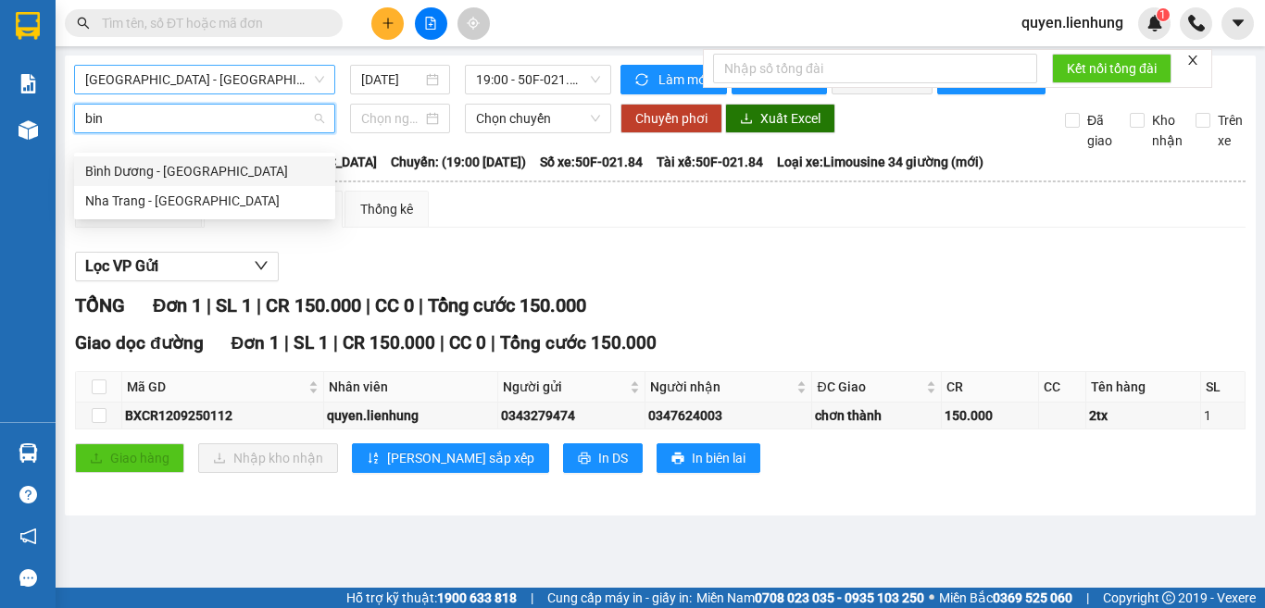
type input "binh"
click at [159, 200] on div "Nha Trang - Bình Dương" at bounding box center [204, 201] width 239 height 20
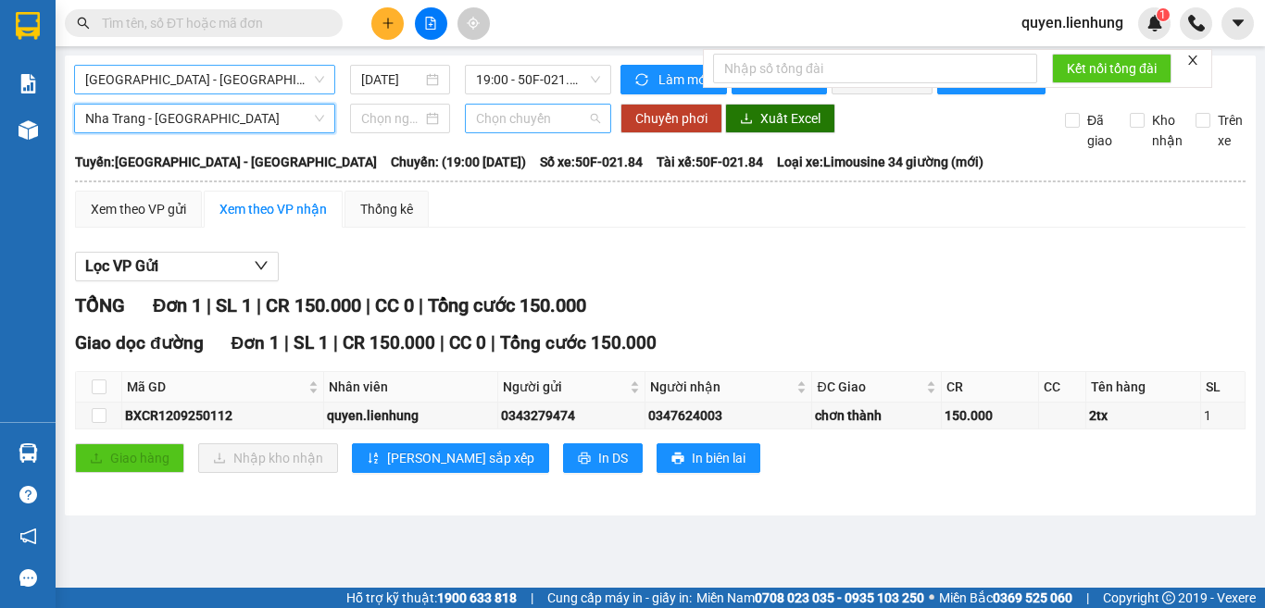
click at [548, 129] on span "Chọn chuyến" at bounding box center [538, 119] width 124 height 28
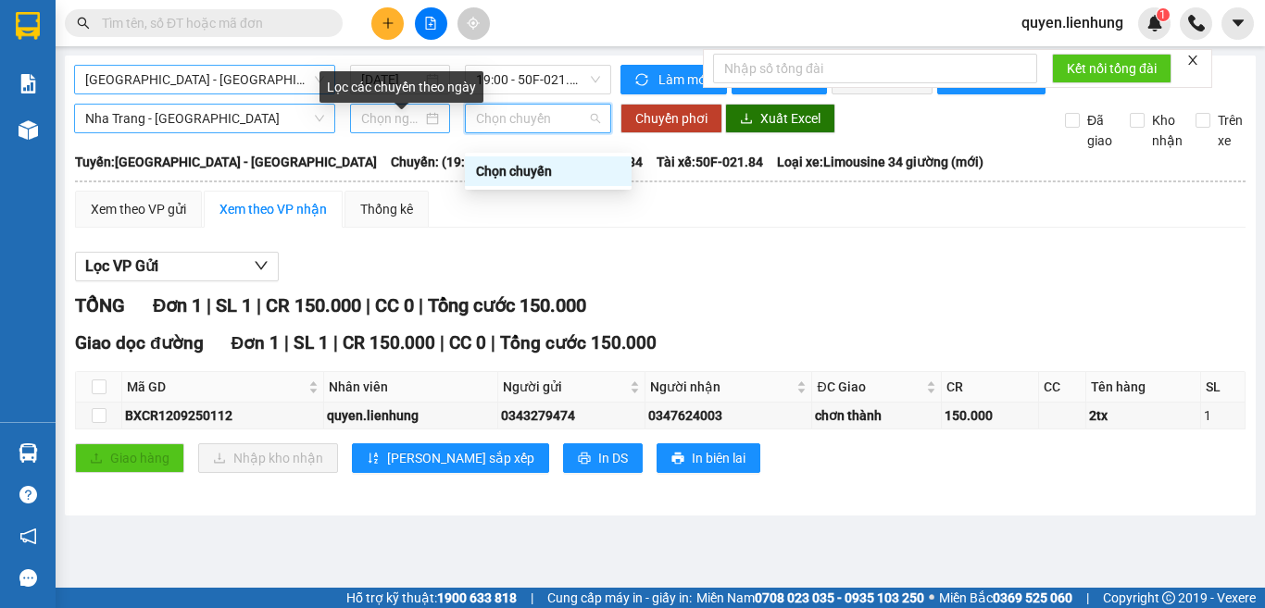
click at [382, 128] on input at bounding box center [391, 118] width 61 height 20
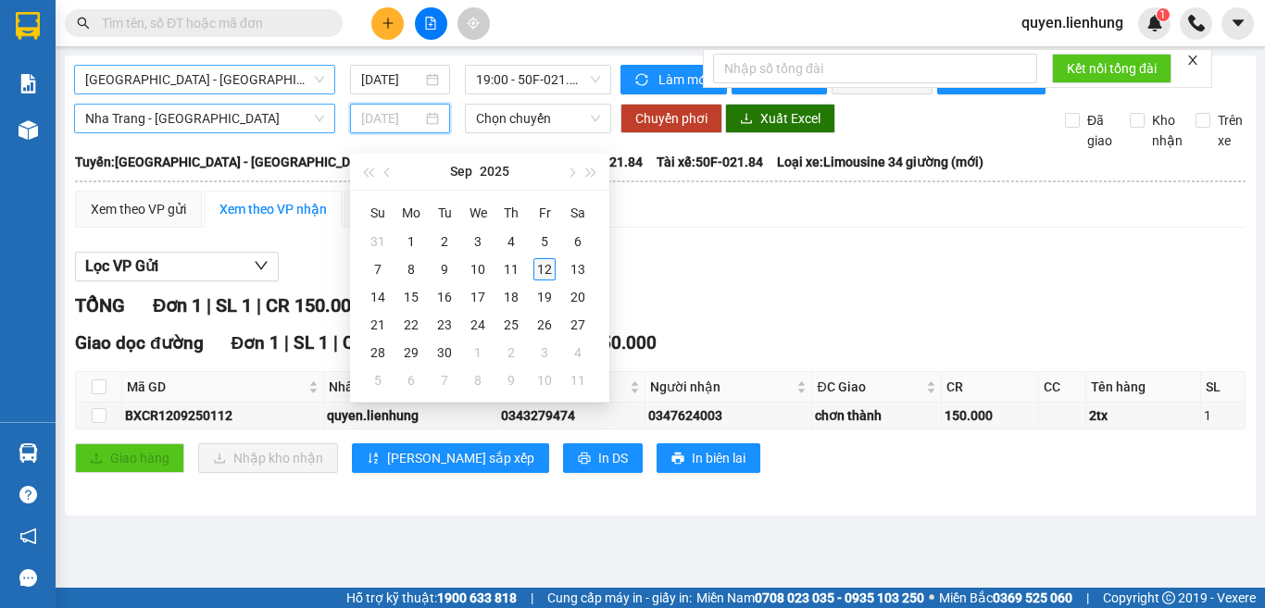
type input "12/09/2025"
click at [535, 262] on div "12" at bounding box center [544, 269] width 22 height 22
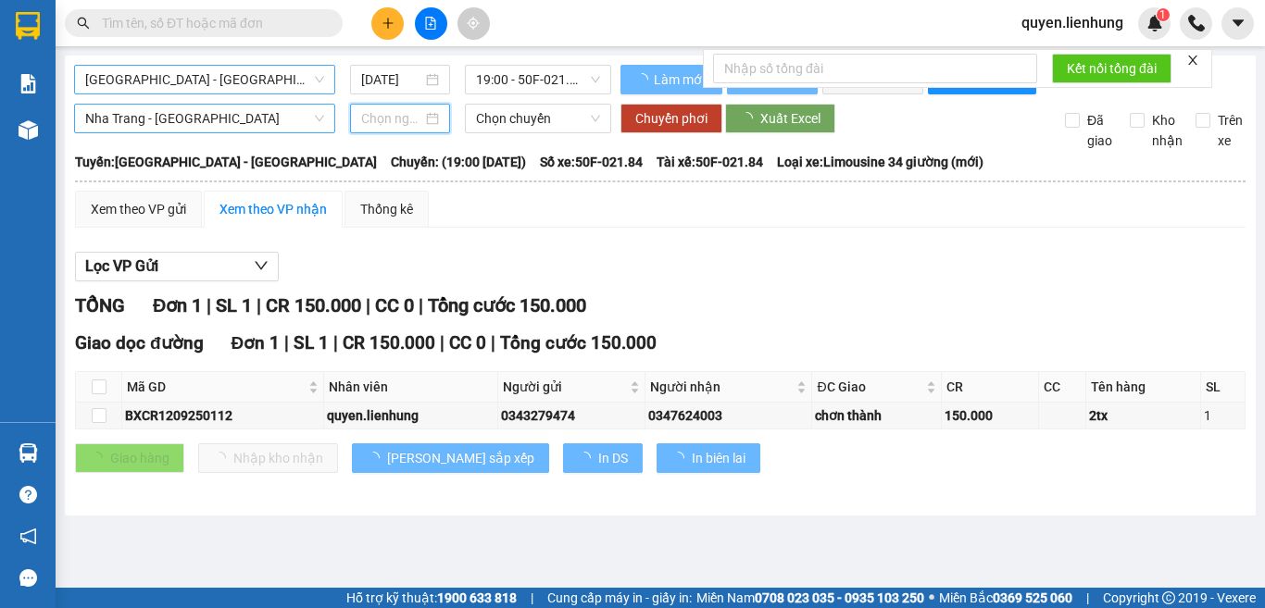
type input "12/09/2025"
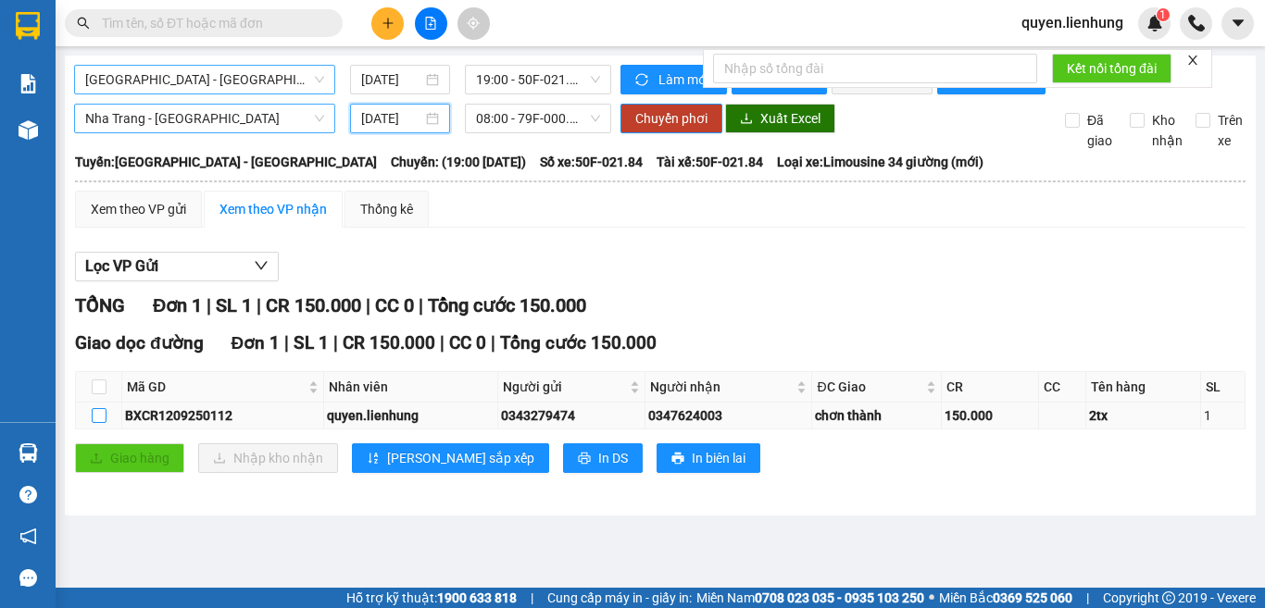
click at [98, 423] on input "checkbox" at bounding box center [99, 415] width 15 height 15
checkbox input "true"
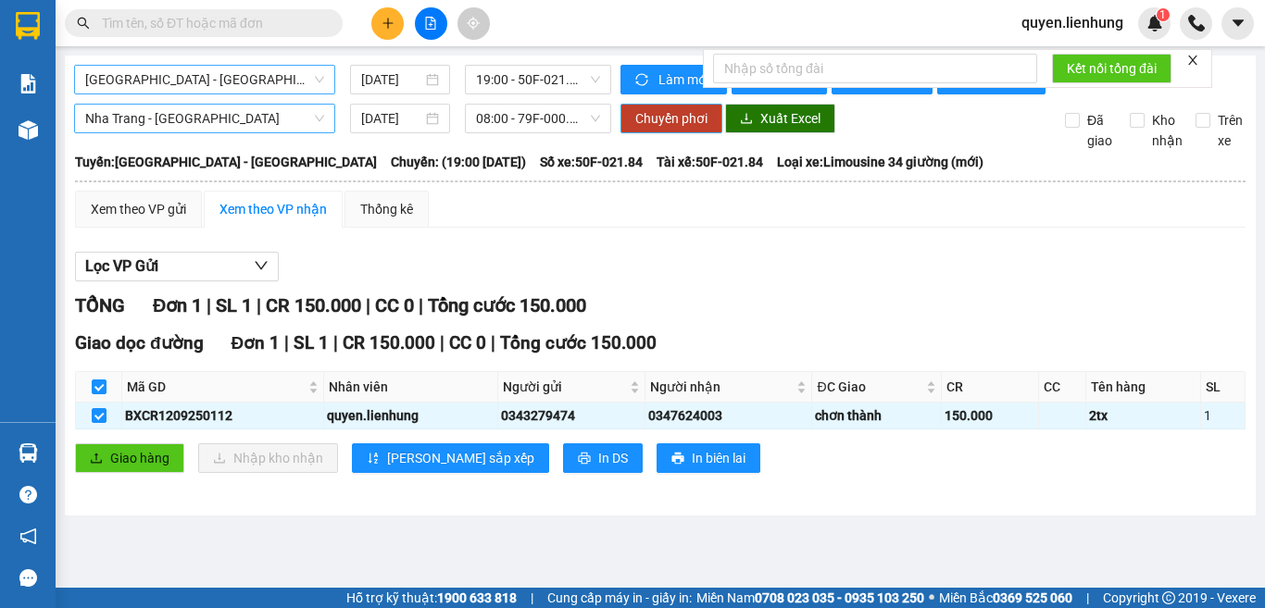
click at [669, 129] on span "Chuyển phơi" at bounding box center [671, 118] width 72 height 20
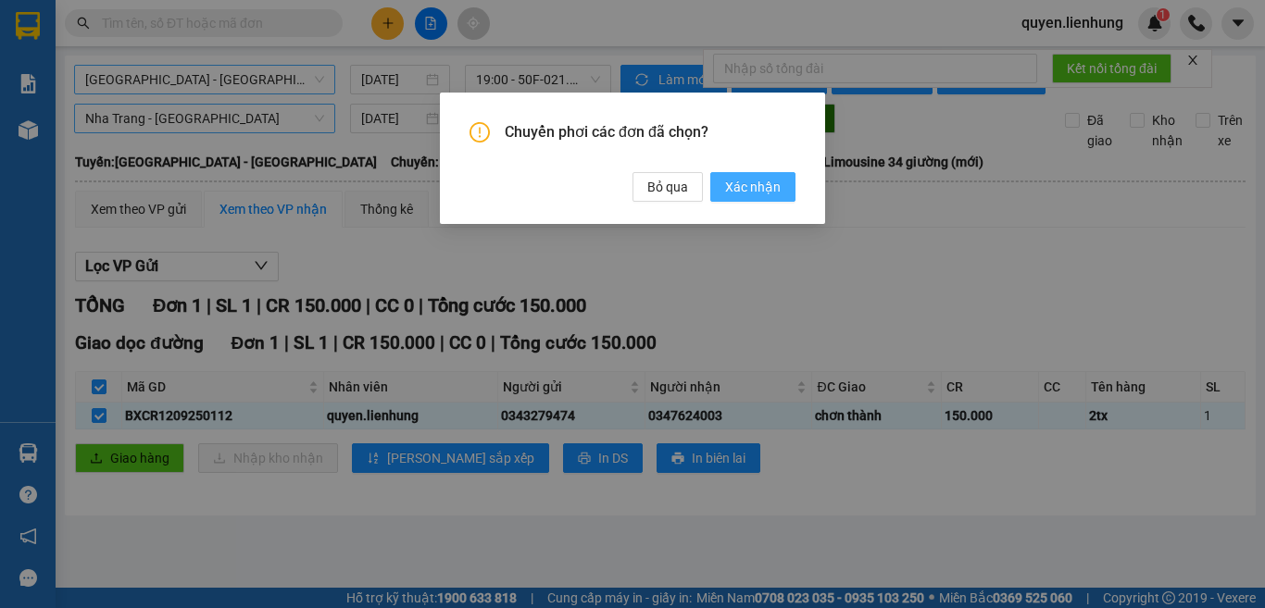
click at [756, 182] on span "Xác nhận" at bounding box center [753, 187] width 56 height 20
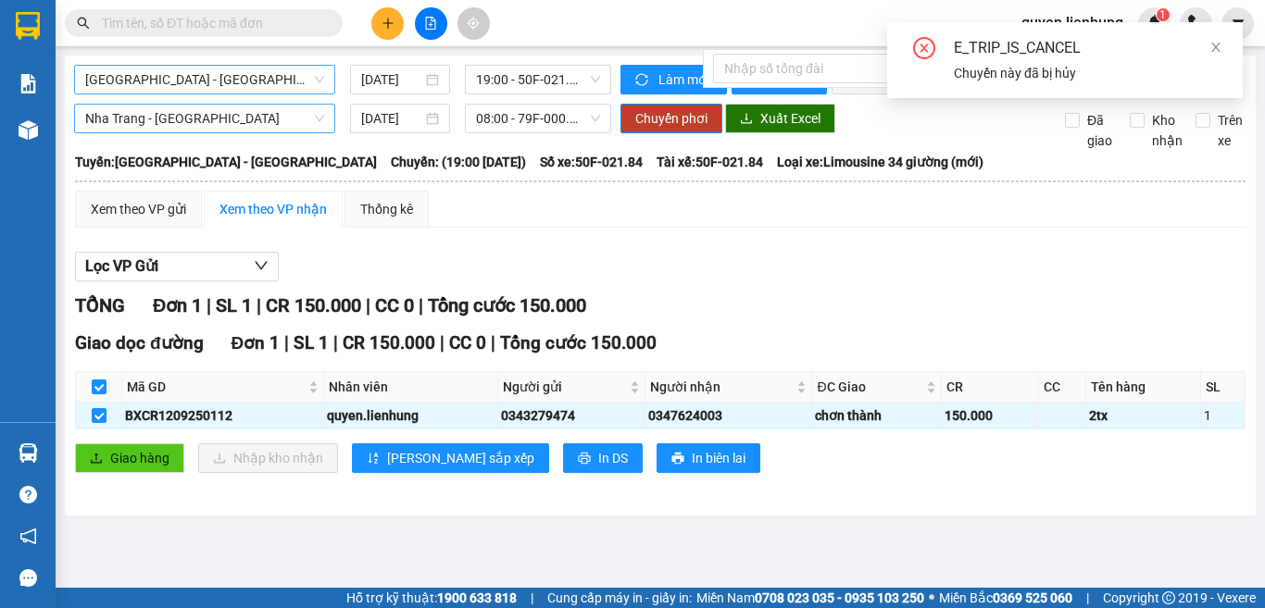
checkbox input "false"
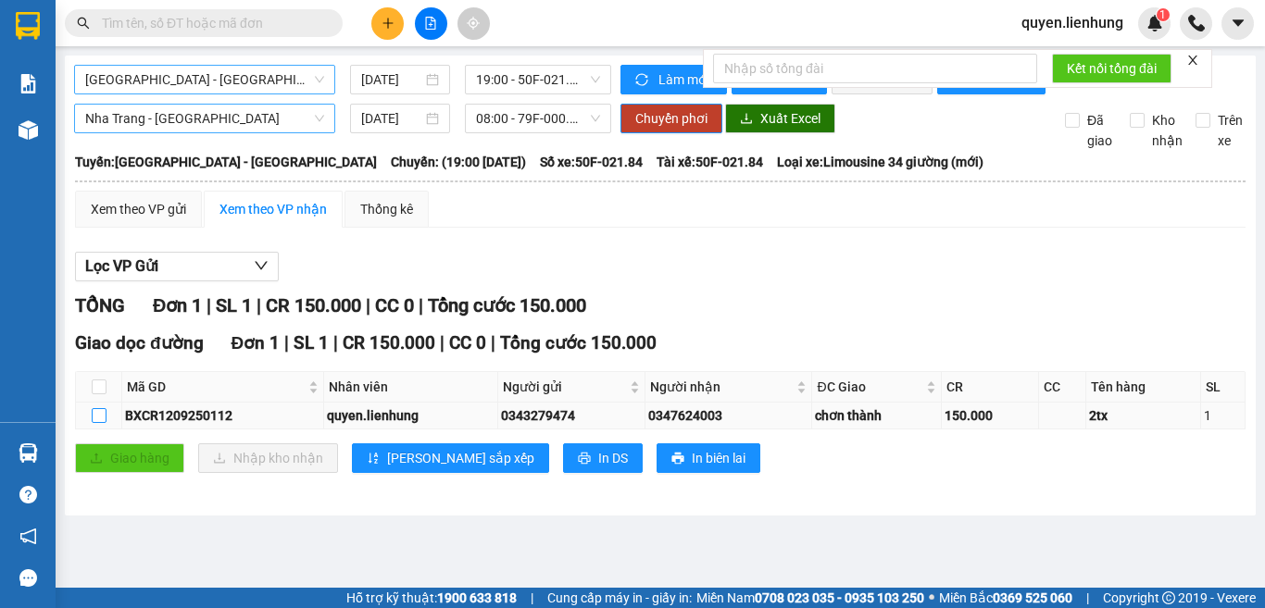
click at [96, 423] on input "checkbox" at bounding box center [99, 415] width 15 height 15
checkbox input "true"
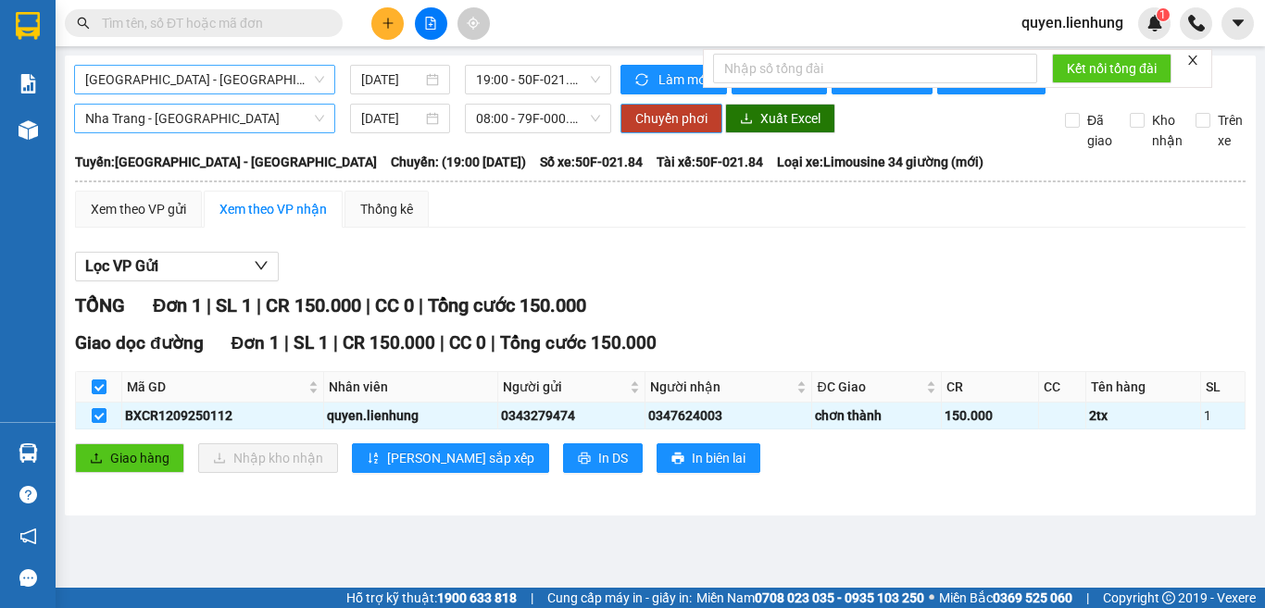
click at [693, 129] on span "Chuyển phơi" at bounding box center [671, 118] width 72 height 20
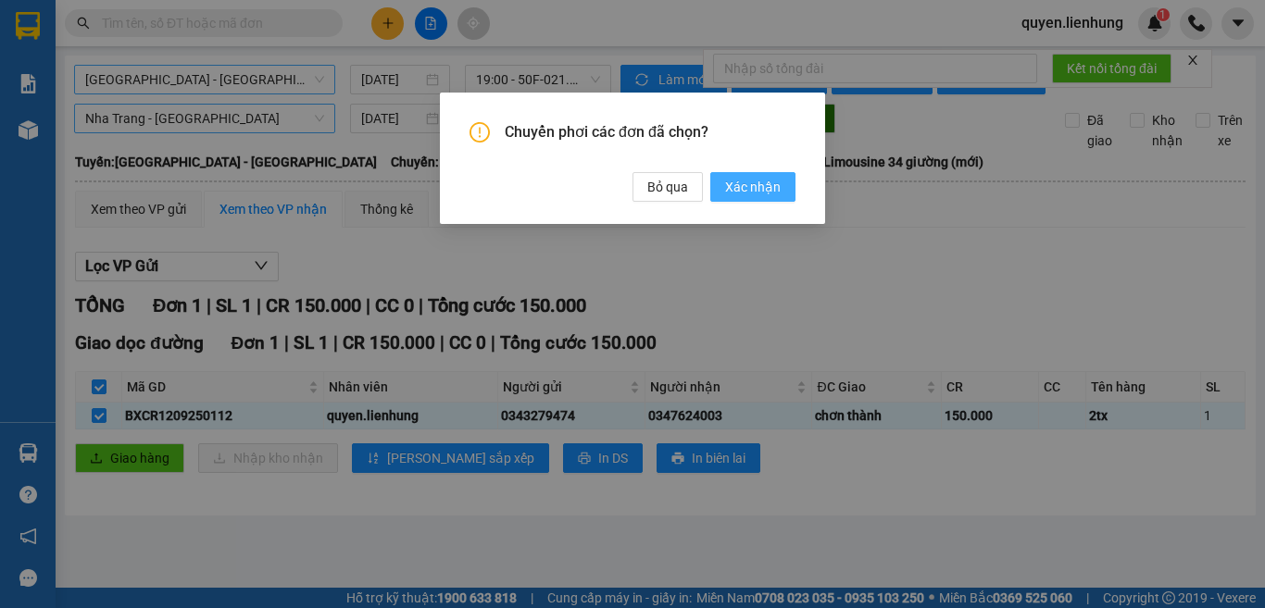
click at [747, 182] on span "Xác nhận" at bounding box center [753, 187] width 56 height 20
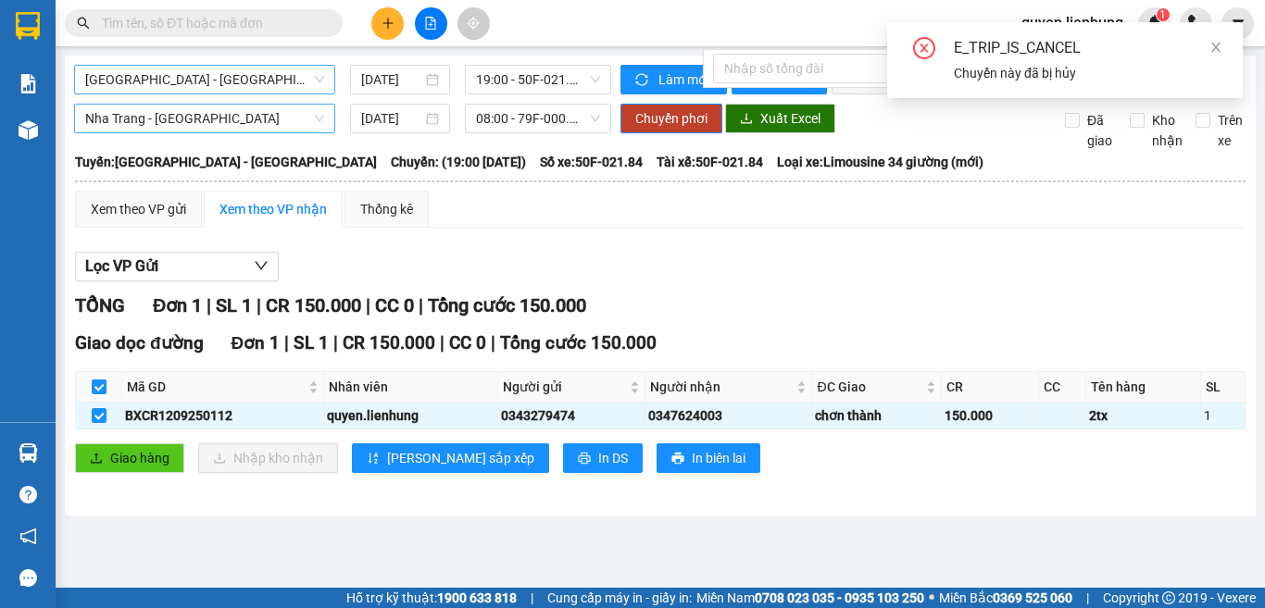
checkbox input "false"
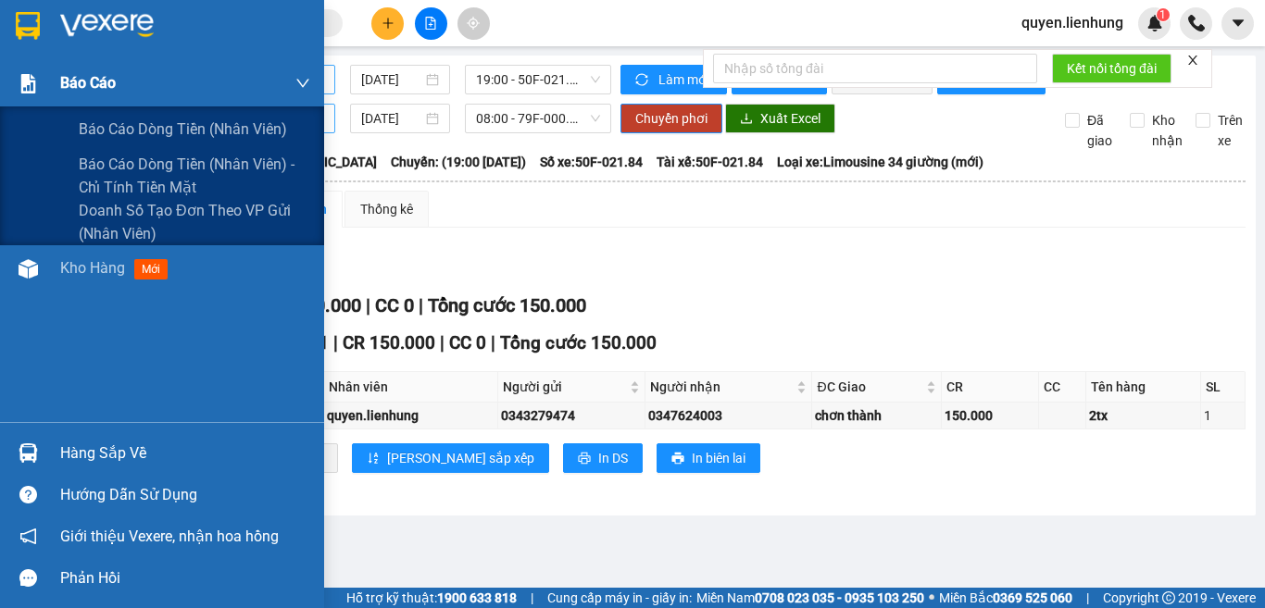
click at [99, 76] on span "Báo cáo" at bounding box center [88, 82] width 56 height 23
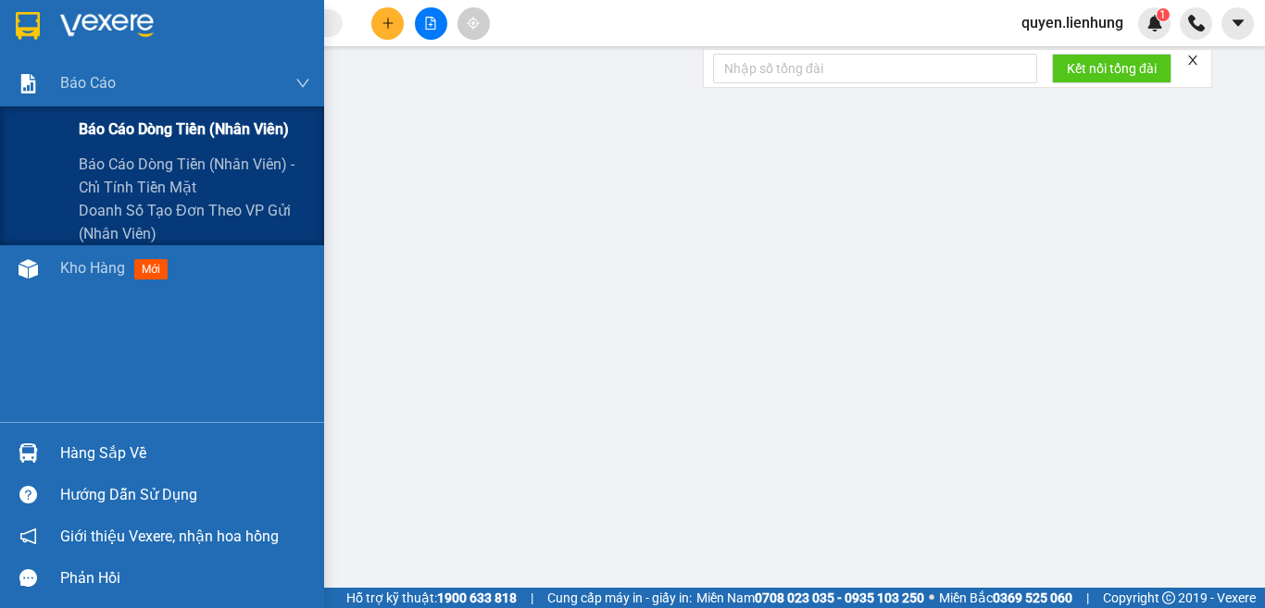
click at [136, 121] on span "Báo cáo dòng tiền (nhân viên)" at bounding box center [184, 129] width 210 height 23
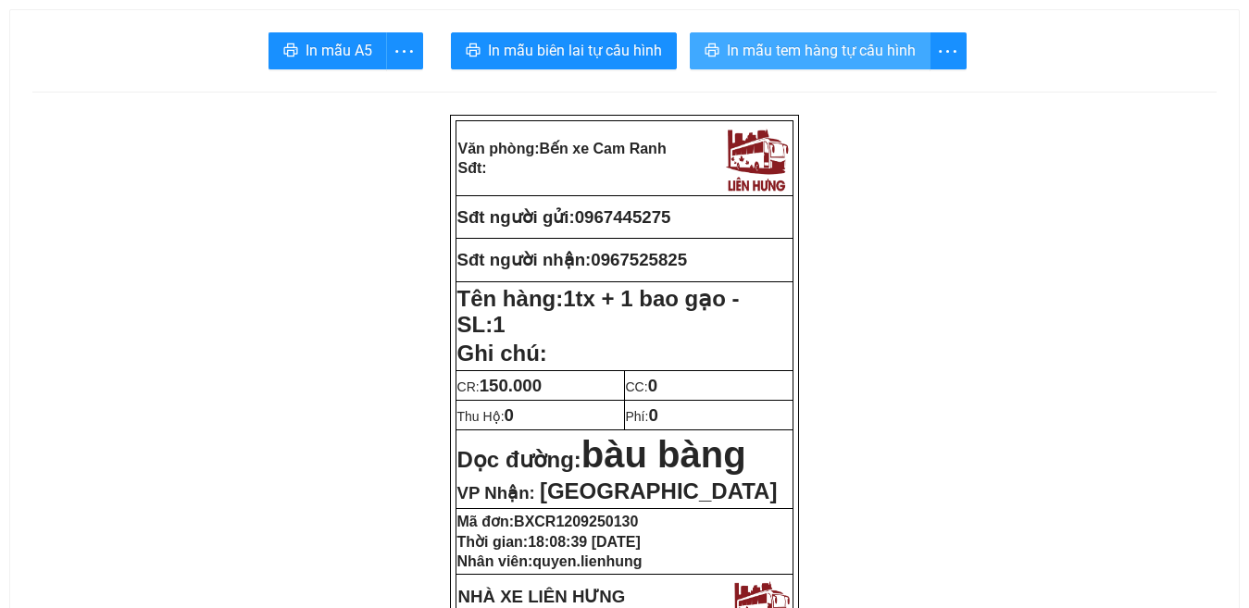
click at [854, 45] on span "In mẫu tem hàng tự cấu hình" at bounding box center [821, 50] width 189 height 23
